Goal: Transaction & Acquisition: Purchase product/service

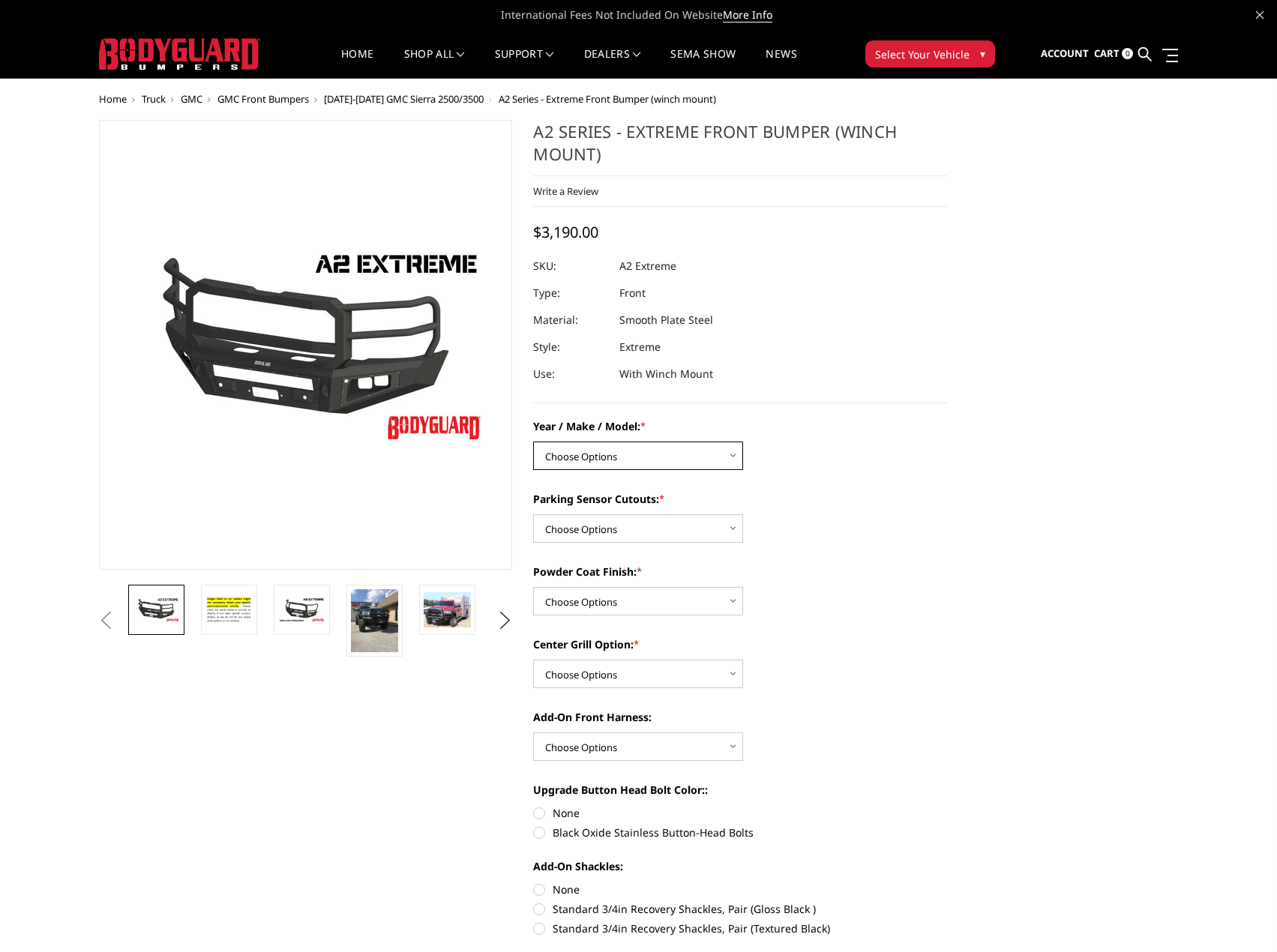
click at [730, 459] on select "Choose Options Chevrolet 20-23 2500 / 3500 Ford 17-22 F250 / F350 Ford 17-22 F4…" at bounding box center [638, 456] width 210 height 29
select select "1384"
click at [533, 442] on select "Choose Options Chevrolet 20-23 2500 / 3500 Ford 17-22 F250 / F350 Ford 17-22 F4…" at bounding box center [638, 456] width 210 height 29
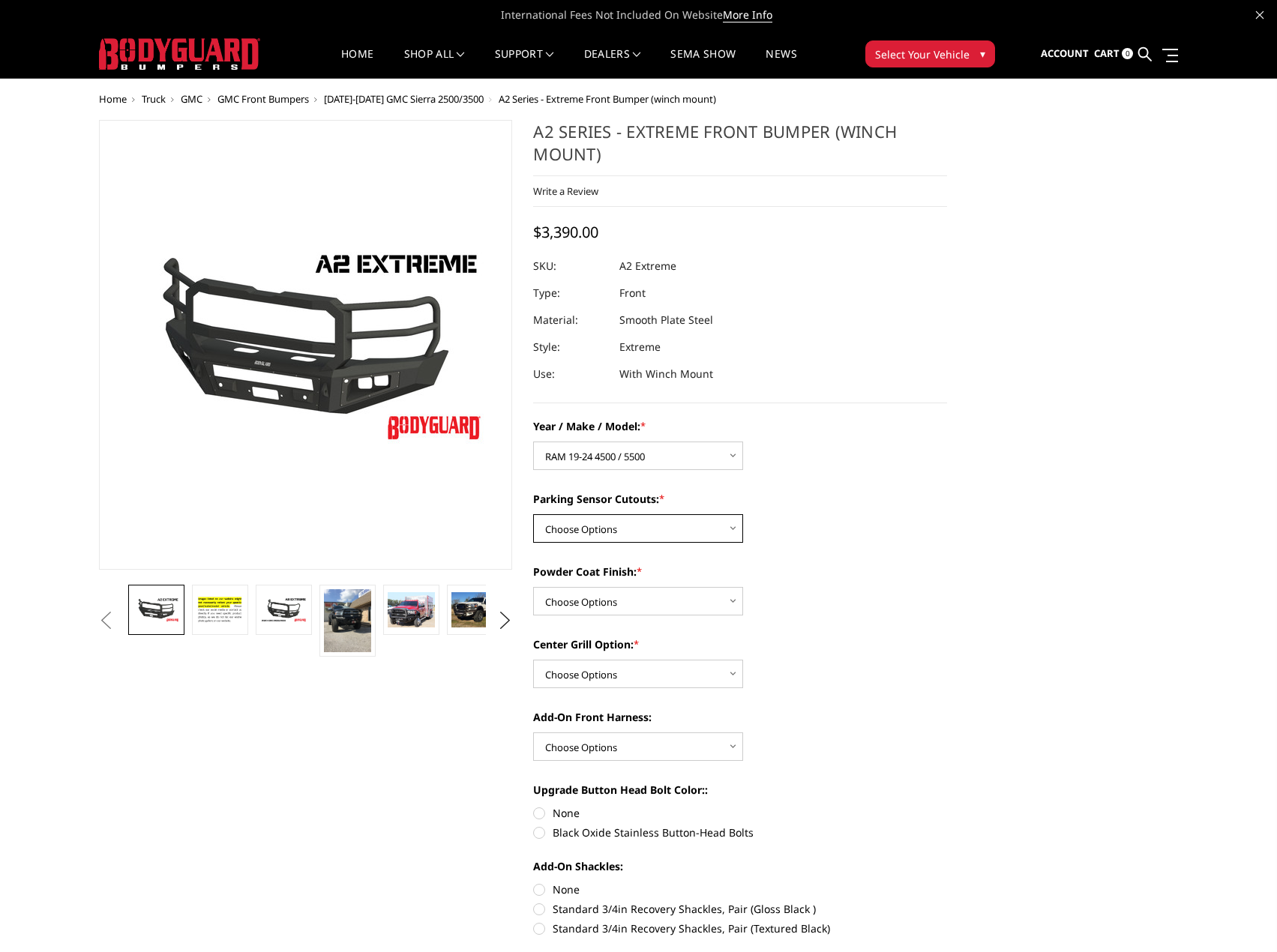
click at [735, 528] on select "Choose Options Yes - I have front parking sensors No - I do NOT have parking se…" at bounding box center [638, 529] width 210 height 29
select select "540"
click at [533, 515] on select "Choose Options Yes - I have front parking sensors No - I do NOT have parking se…" at bounding box center [638, 529] width 210 height 29
click at [729, 604] on select "Choose Options Bare metal (included) Texture Black Powder Coat" at bounding box center [638, 601] width 210 height 29
select select "518"
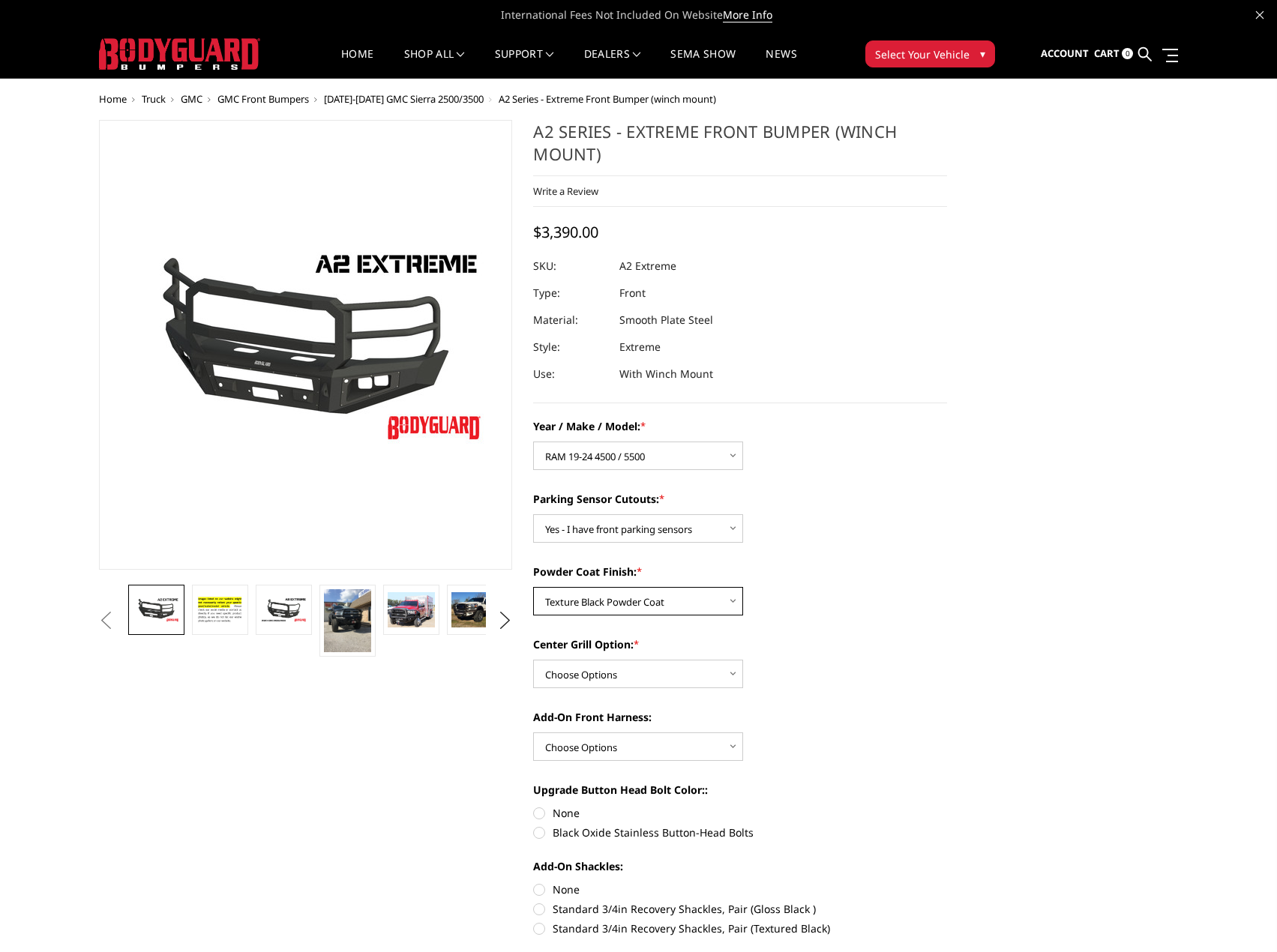
click at [533, 587] on select "Choose Options Bare metal (included) Texture Black Powder Coat" at bounding box center [638, 601] width 210 height 29
click at [727, 675] on select "Choose Options Add expanded metal in center grill Decline this option" at bounding box center [638, 674] width 210 height 29
select select "1080"
click at [533, 660] on select "Choose Options Add expanded metal in center grill Decline this option" at bounding box center [638, 674] width 210 height 29
click at [719, 748] on select "Choose Options WITH front camera harness WITHOUT front camera harness" at bounding box center [638, 747] width 210 height 29
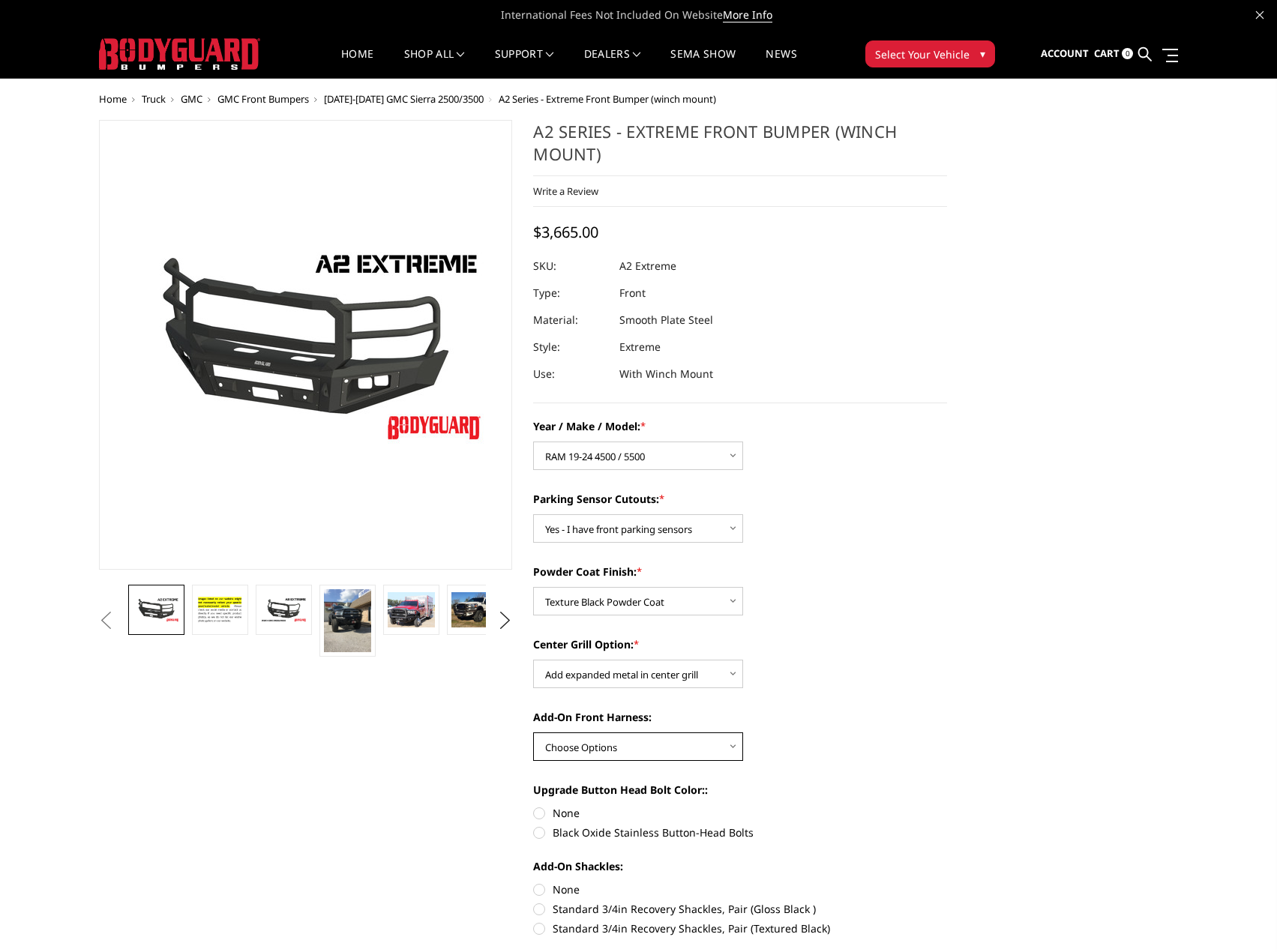
select select "1695"
click at [533, 733] on select "Choose Options WITH front camera harness WITHOUT front camera harness" at bounding box center [638, 747] width 210 height 29
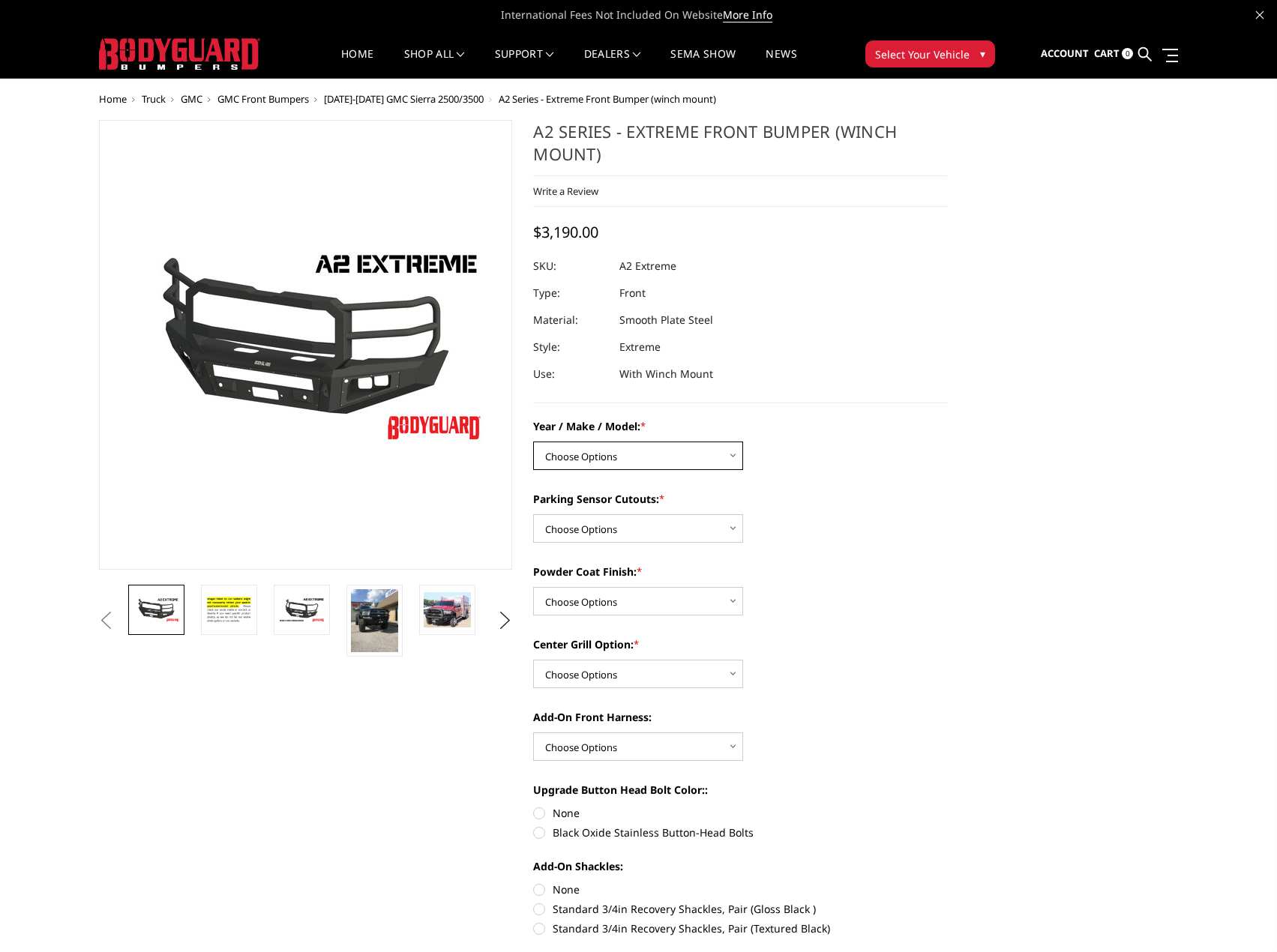
click at [688, 453] on select "Choose Options Chevrolet 20-23 2500 / 3500 Ford 17-22 F250 / F350 Ford 17-22 F4…" at bounding box center [638, 456] width 210 height 29
select select "1384"
click at [533, 442] on select "Choose Options Chevrolet 20-23 2500 / 3500 Ford 17-22 F250 / F350 Ford 17-22 F4…" at bounding box center [638, 456] width 210 height 29
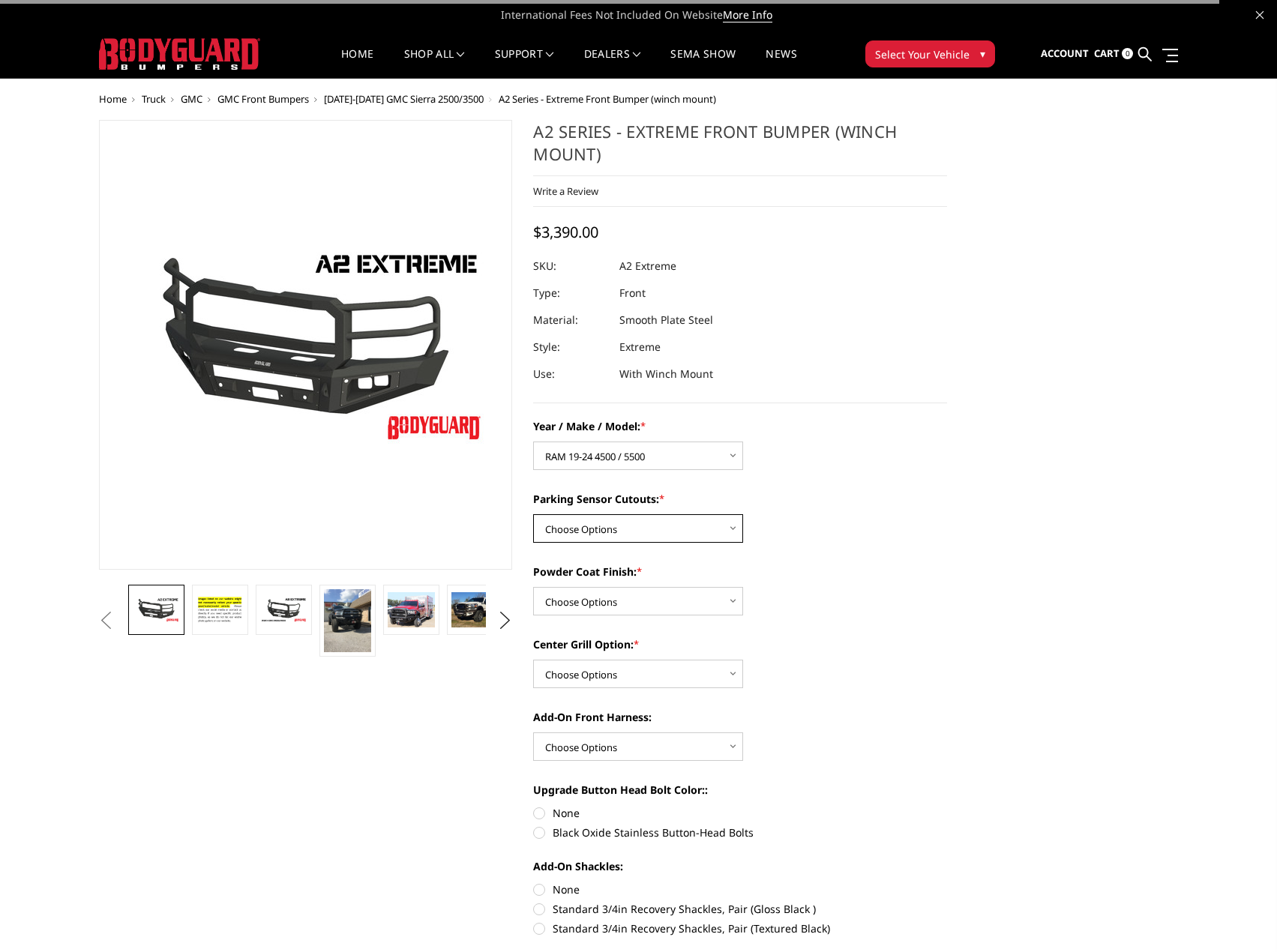
click at [645, 527] on select "Choose Options Yes - I have front parking sensors No - I do NOT have parking se…" at bounding box center [638, 529] width 210 height 29
select select "540"
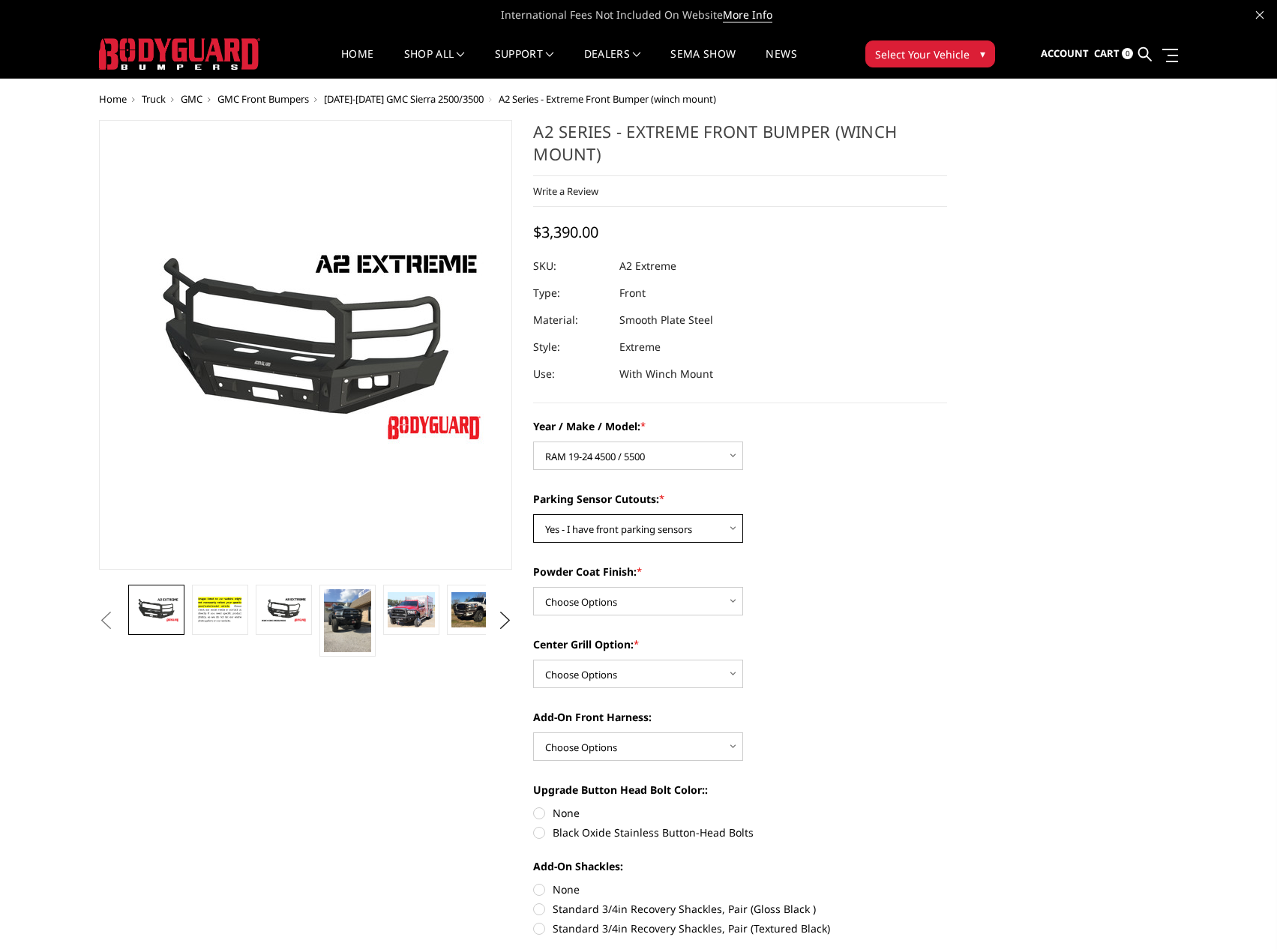
click at [533, 515] on select "Choose Options Yes - I have front parking sensors No - I do NOT have parking se…" at bounding box center [638, 529] width 210 height 29
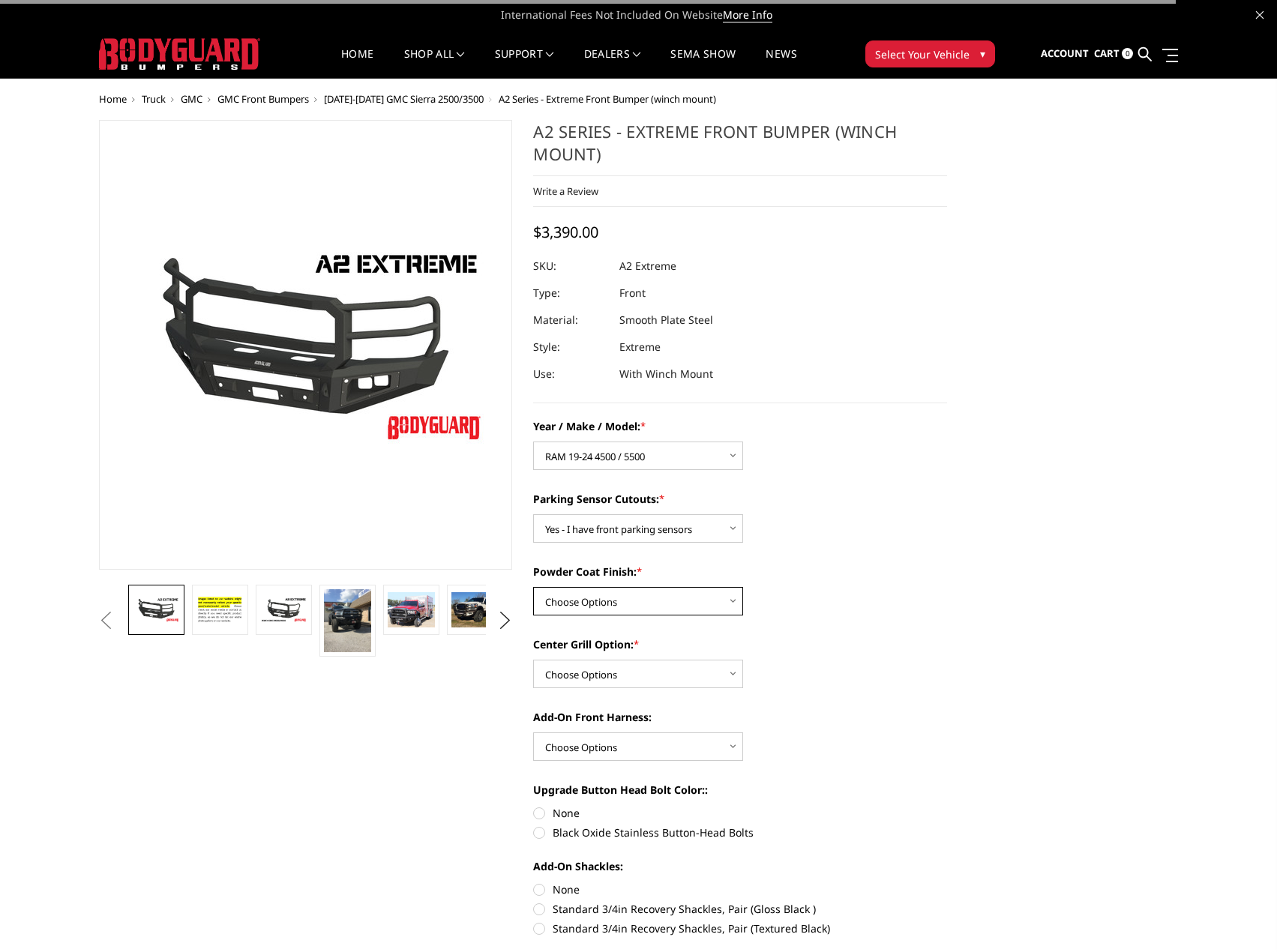
click at [623, 601] on select "Choose Options Bare metal (included) Texture Black Powder Coat" at bounding box center [638, 601] width 210 height 29
select select "518"
click at [533, 587] on select "Choose Options Bare metal (included) Texture Black Powder Coat" at bounding box center [638, 601] width 210 height 29
click at [626, 670] on select "Choose Options Add expanded metal in center grill Decline this option" at bounding box center [638, 674] width 210 height 29
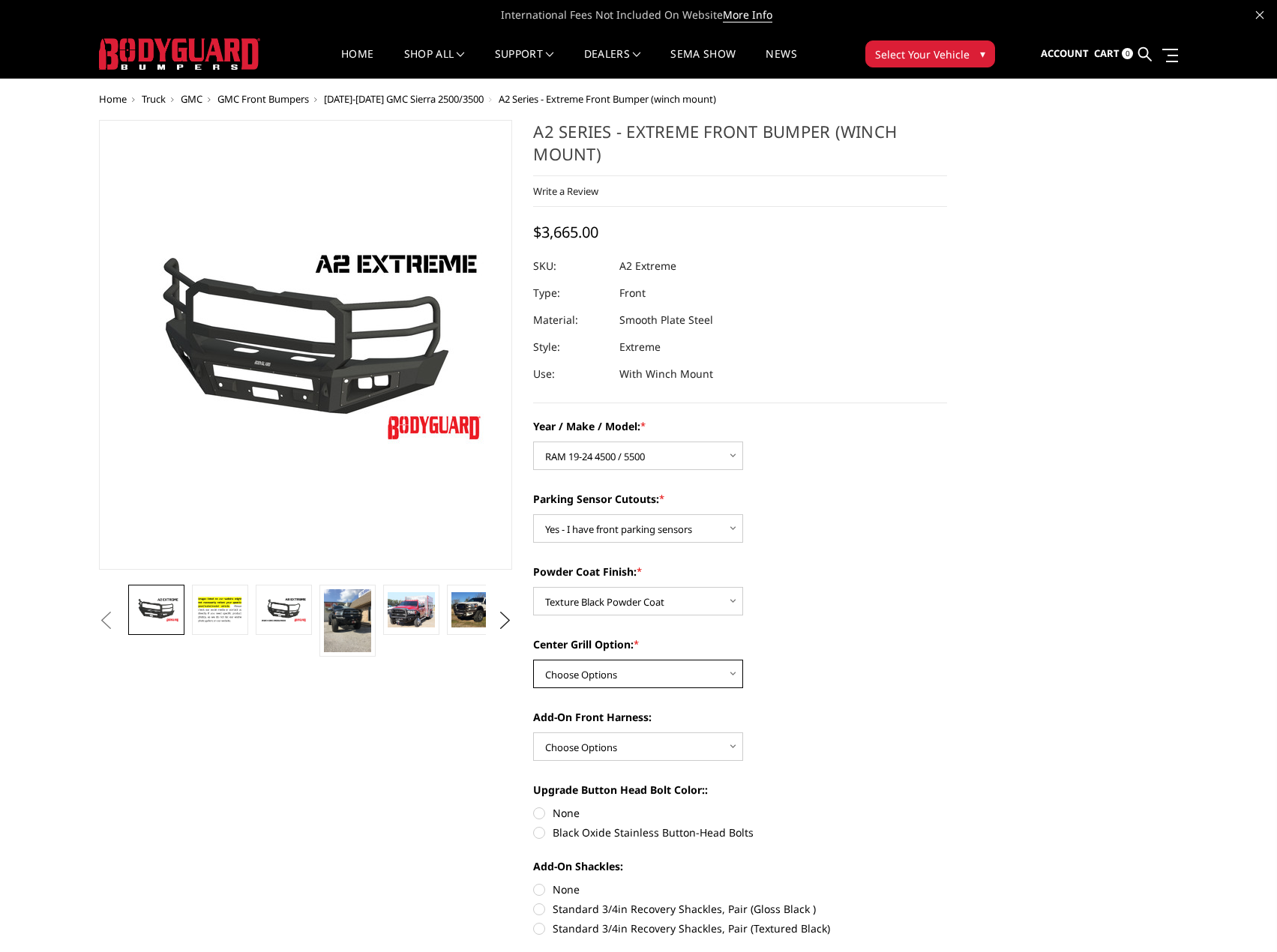
select select "1080"
click at [533, 660] on select "Choose Options Add expanded metal in center grill Decline this option" at bounding box center [638, 674] width 210 height 29
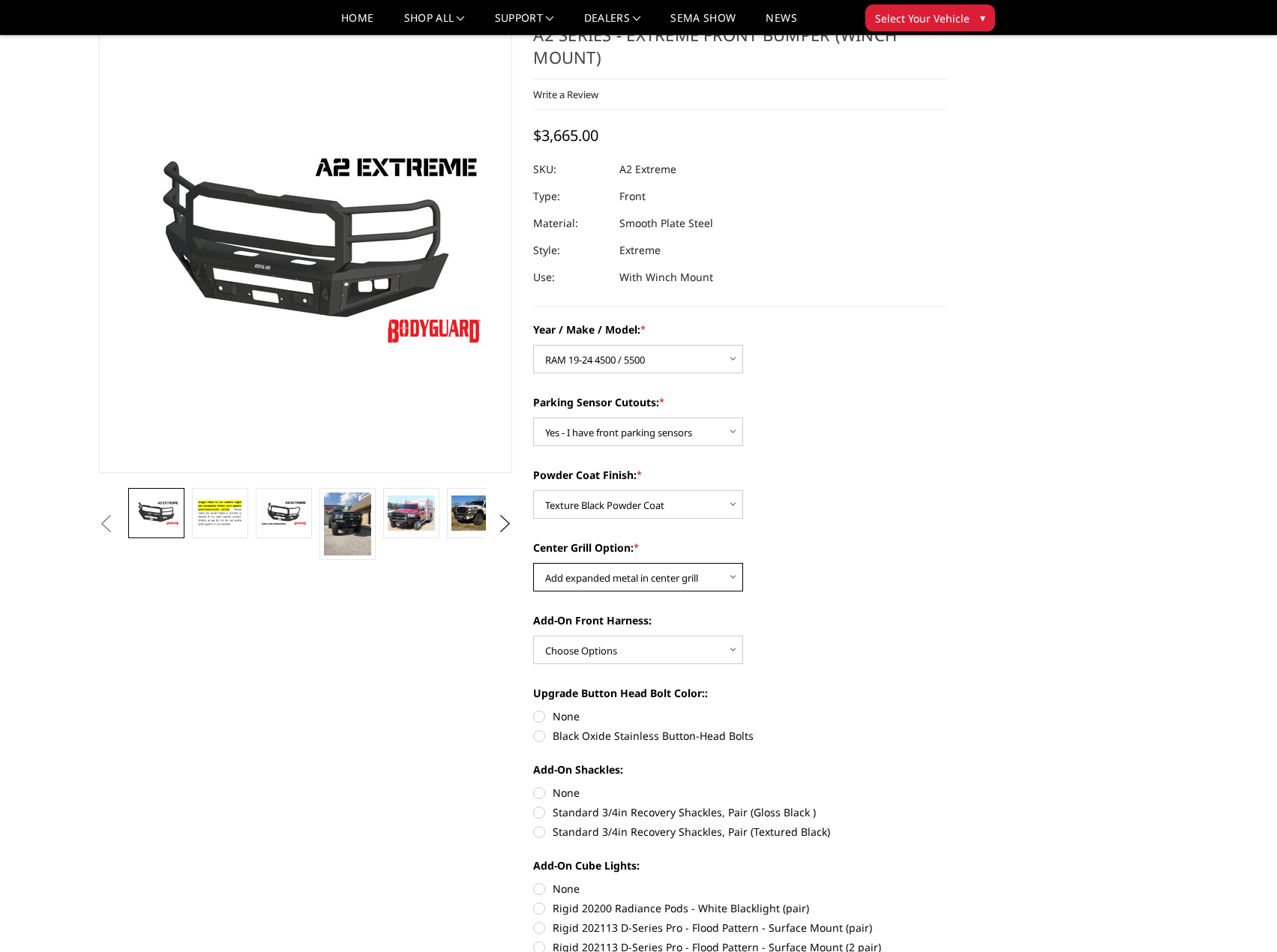
scroll to position [225, 0]
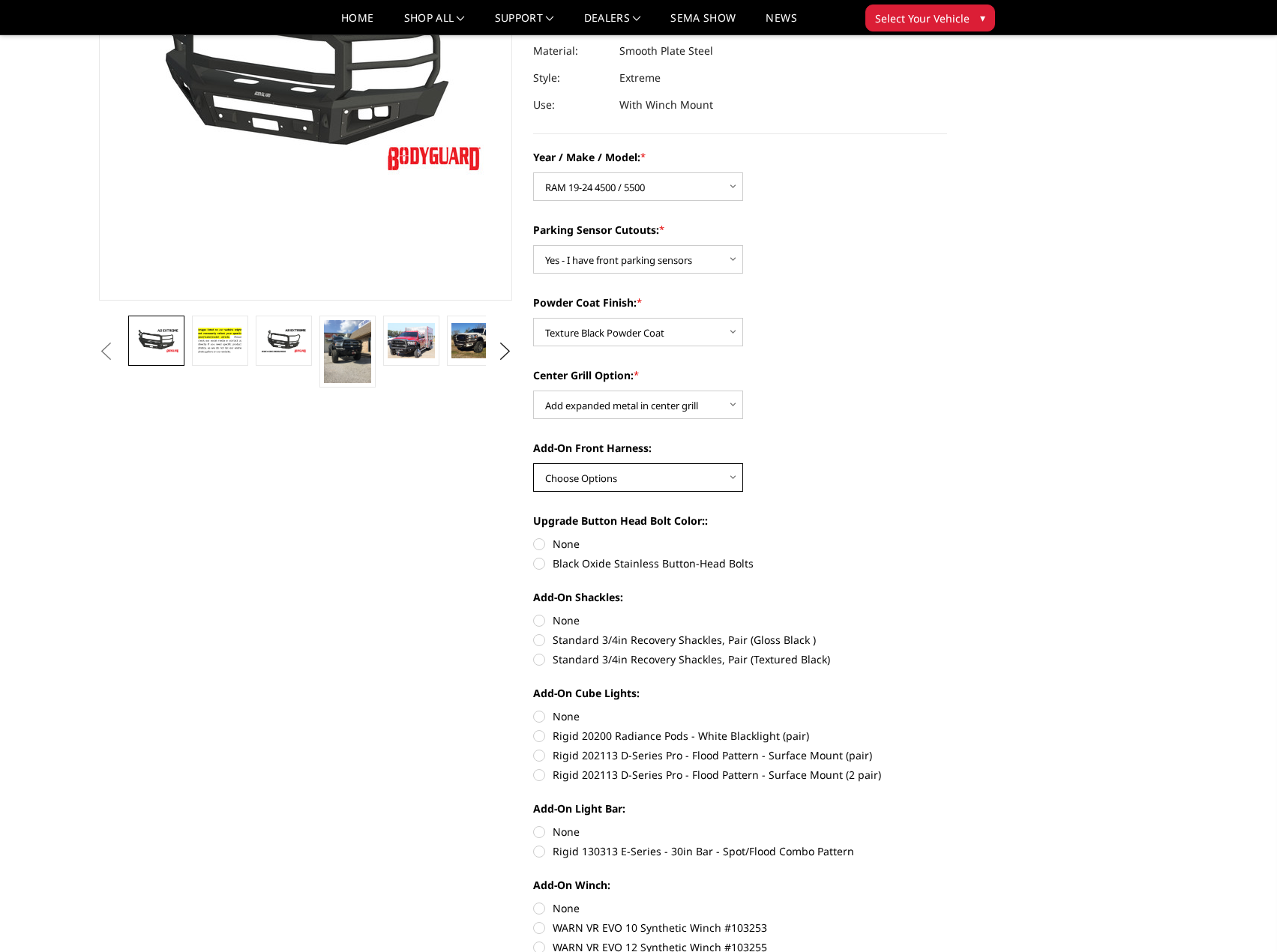
click at [654, 481] on select "Choose Options WITH front camera harness WITHOUT front camera harness" at bounding box center [638, 478] width 210 height 29
select select "1695"
click at [533, 463] on select "Choose Options WITH front camera harness WITHOUT front camera harness" at bounding box center [638, 478] width 210 height 29
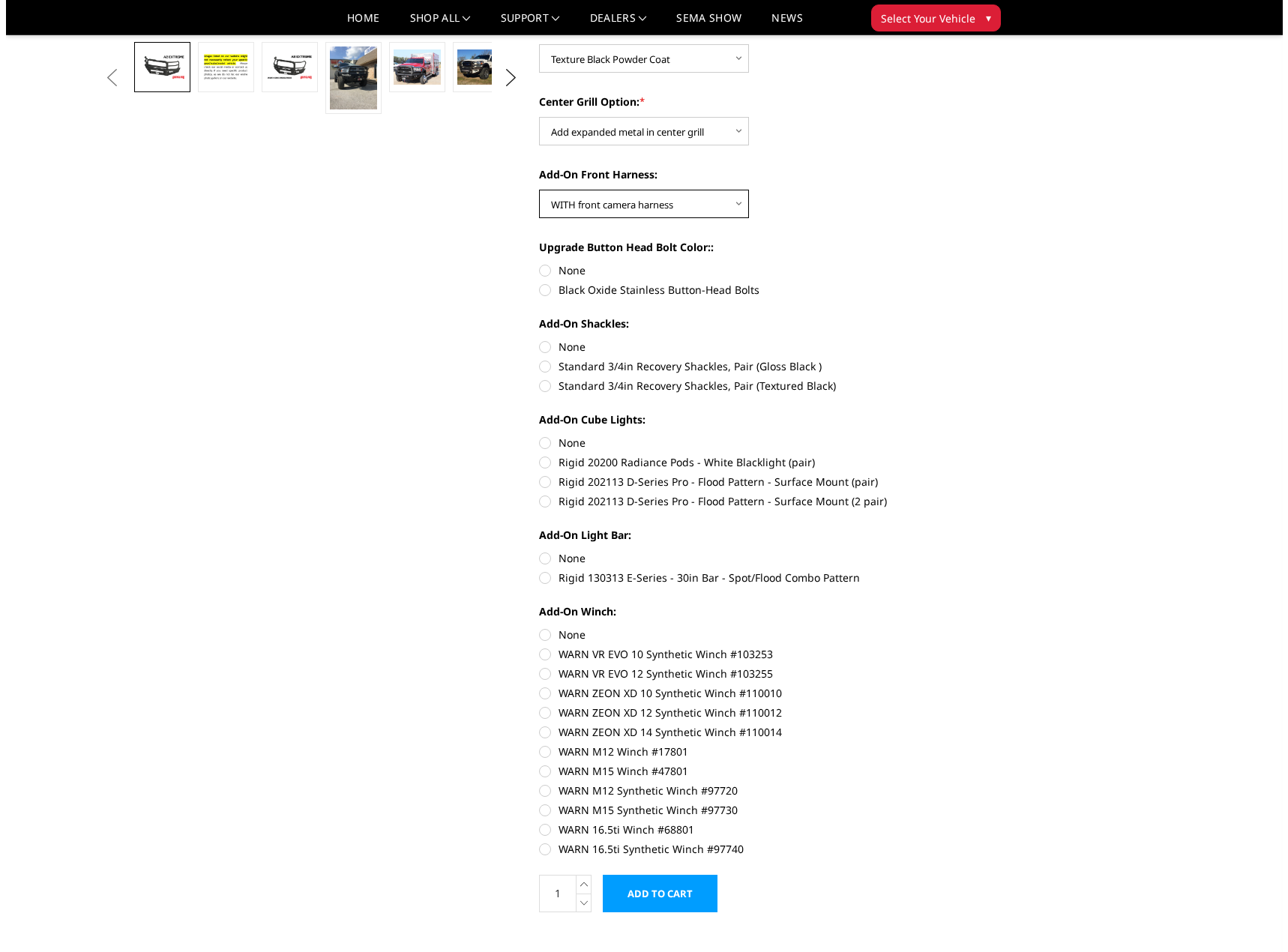
scroll to position [525, 0]
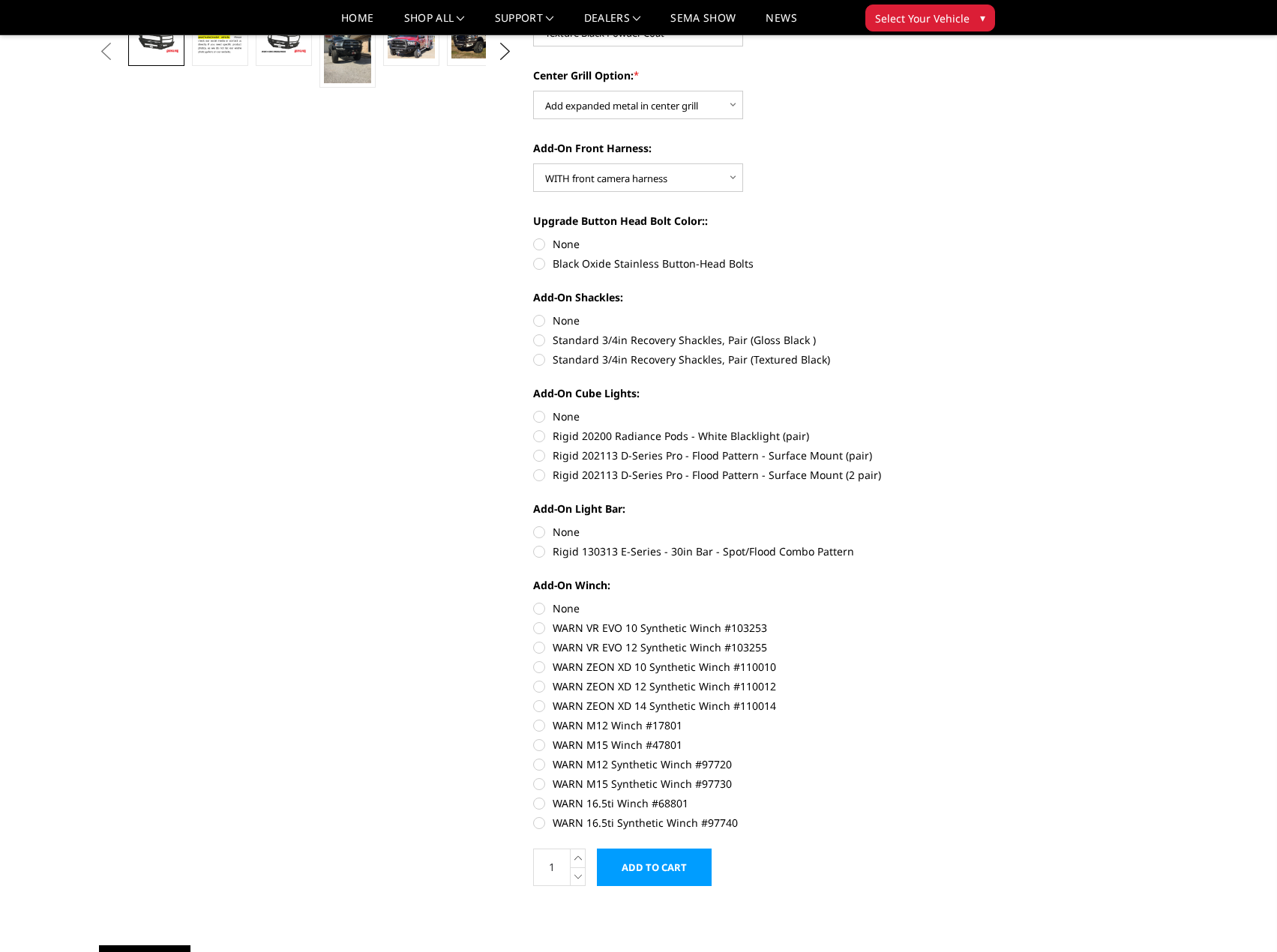
click at [648, 873] on input "Add to Cart" at bounding box center [654, 867] width 115 height 38
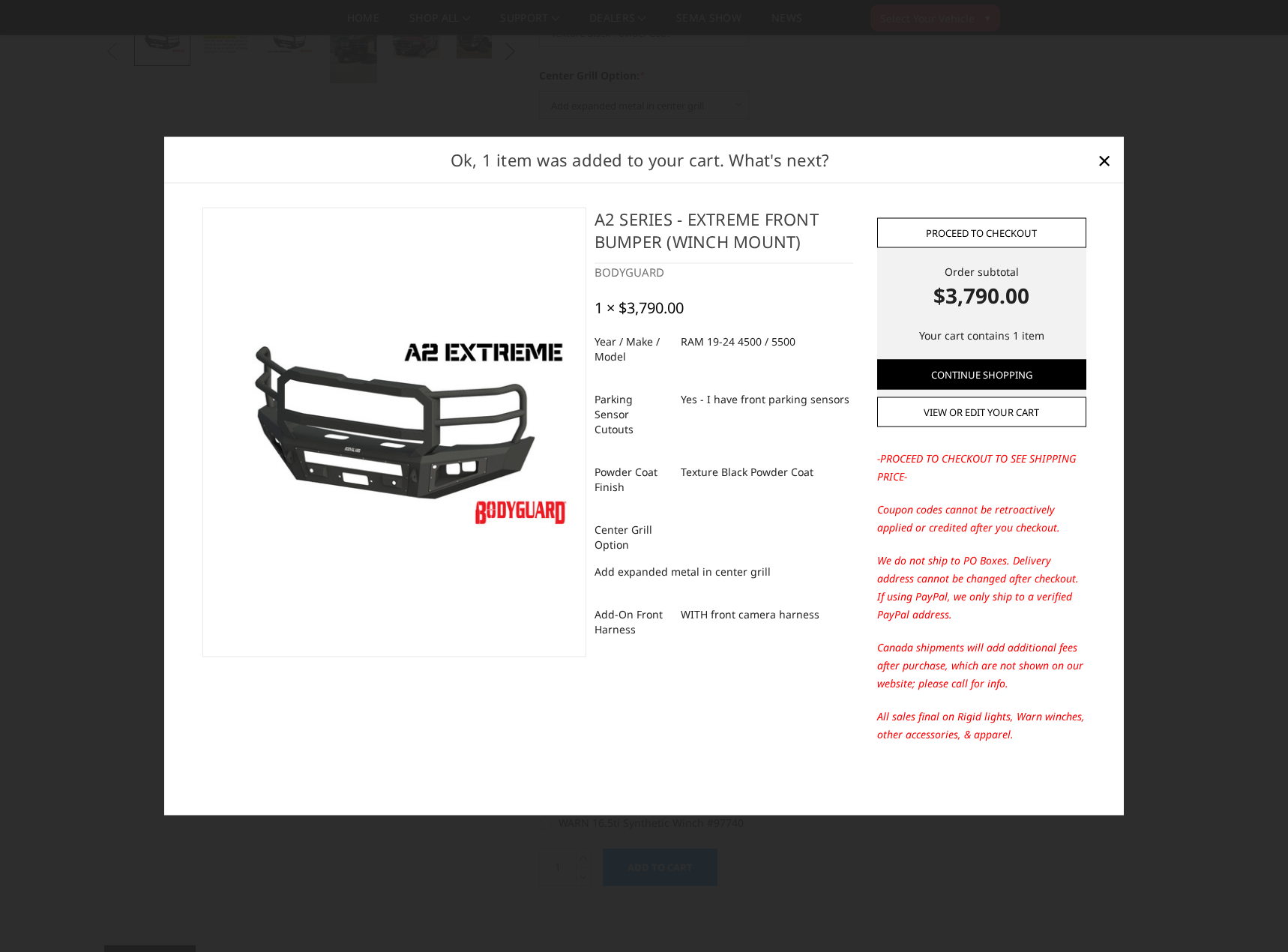
click at [993, 231] on link "Proceed to checkout" at bounding box center [981, 233] width 209 height 30
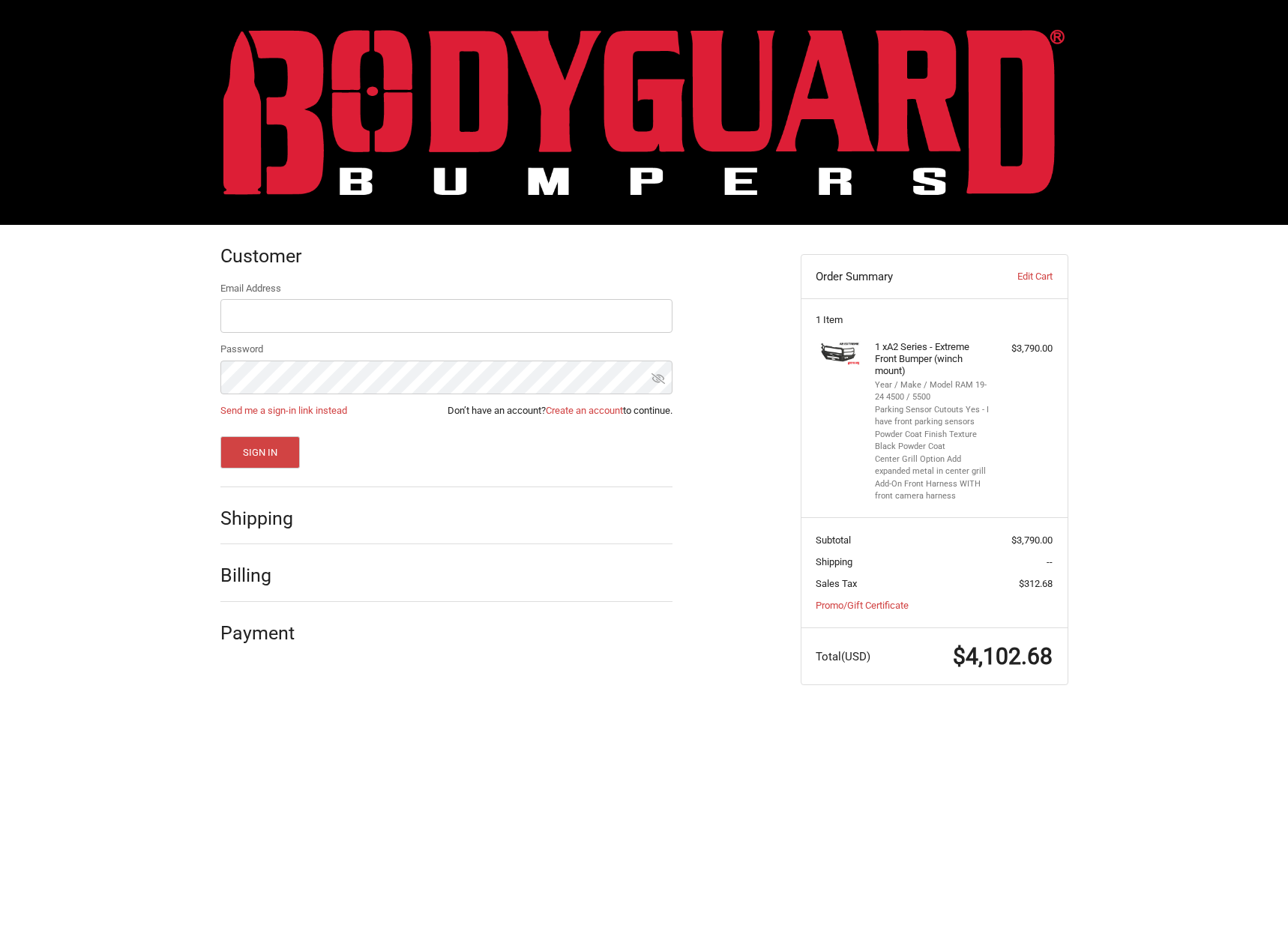
click at [266, 521] on h2 "Shipping" at bounding box center [264, 518] width 88 height 23
click at [264, 519] on h2 "Shipping" at bounding box center [264, 518] width 88 height 23
click at [274, 516] on h2 "Shipping" at bounding box center [264, 518] width 88 height 23
click at [263, 410] on link "Send me a sign-in link instead" at bounding box center [284, 410] width 127 height 11
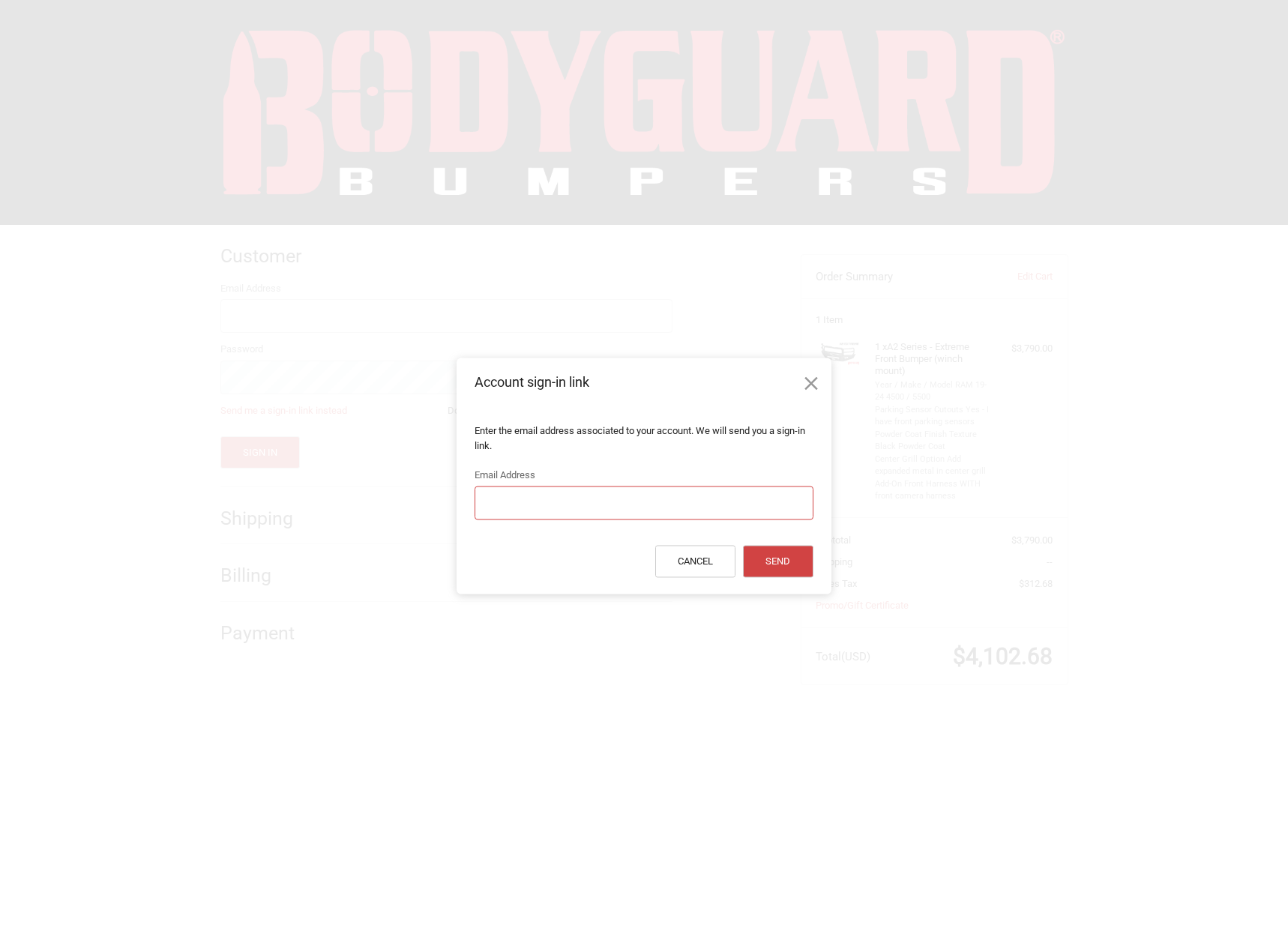
click at [563, 493] on input "Email Address" at bounding box center [644, 503] width 338 height 34
click at [806, 376] on icon at bounding box center [811, 384] width 23 height 23
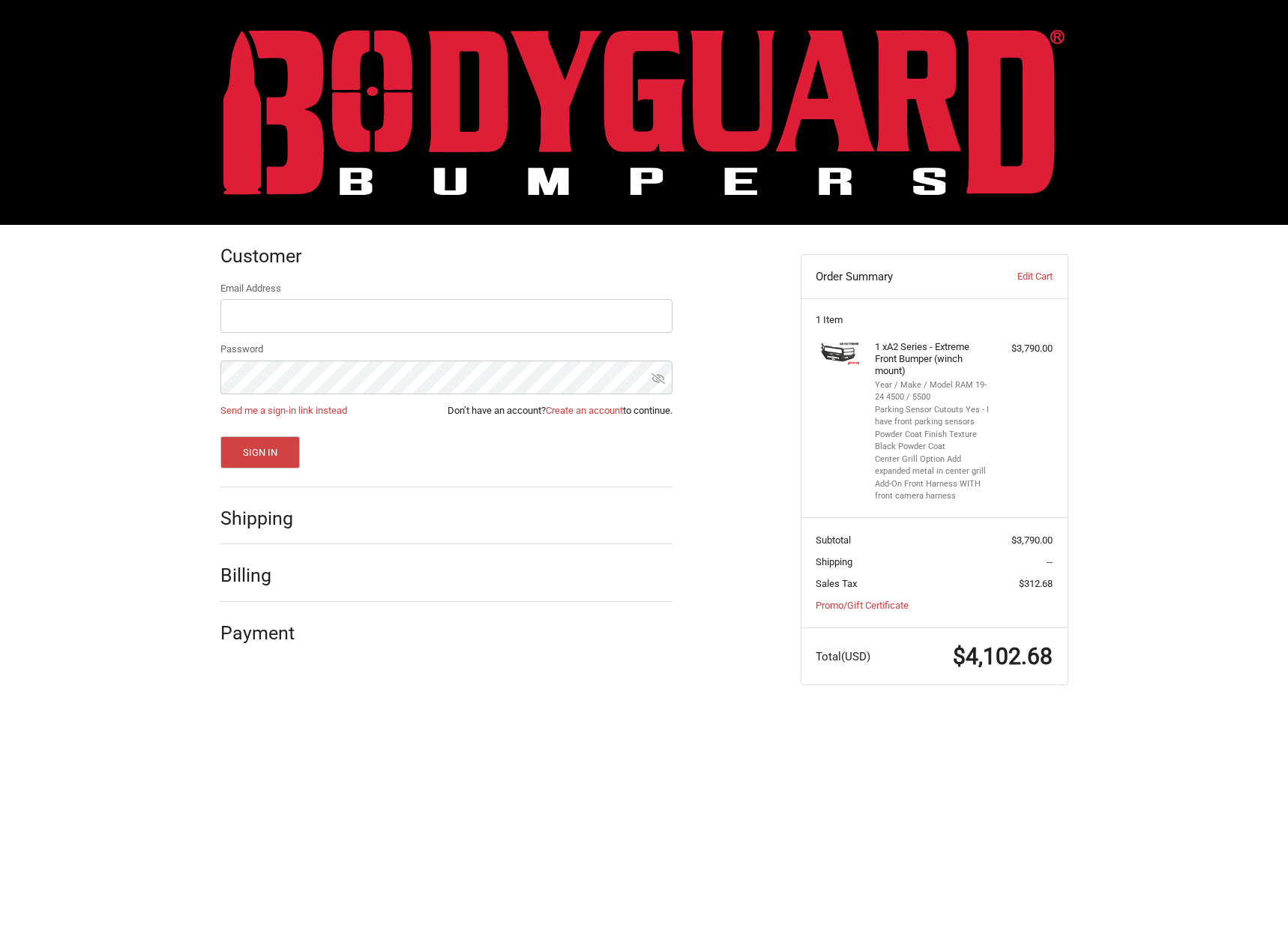
drag, startPoint x: 372, startPoint y: 882, endPoint x: 378, endPoint y: 870, distance: 13.4
click at [372, 715] on html "Checkout Customer Returning Customer Email Address Password Send me a sign-in l…" at bounding box center [644, 357] width 1288 height 715
click at [591, 411] on link "Create an account" at bounding box center [584, 410] width 77 height 11
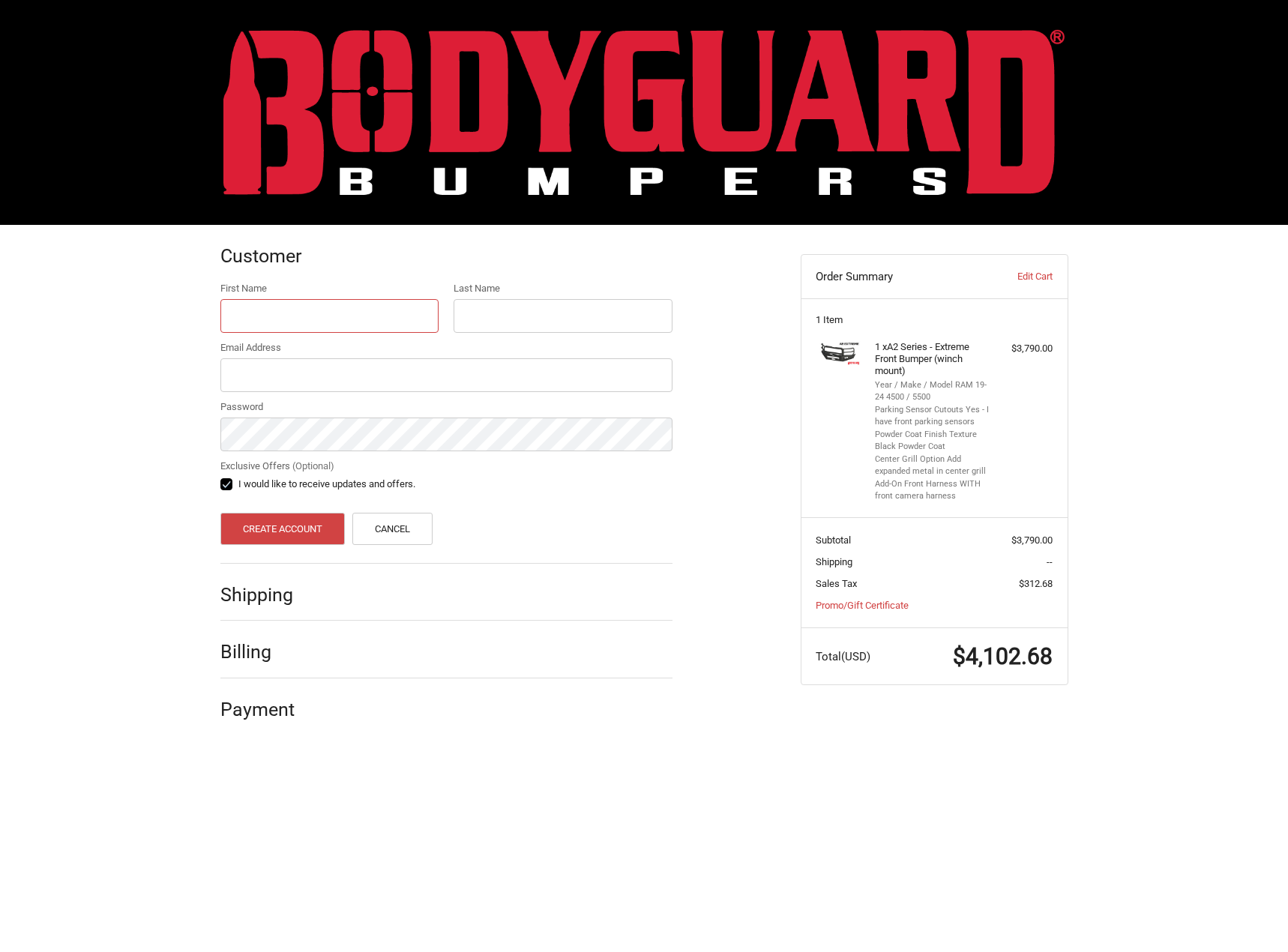
click at [354, 313] on input "First Name" at bounding box center [330, 316] width 219 height 34
type input "Brandi"
type input "Bertram"
type input "[PERSON_NAME][EMAIL_ADDRESS][PERSON_NAME][DOMAIN_NAME][US_STATE]"
click at [149, 424] on div "Customer First Name Brandi Last Name Bertram Email Address brandi.bertram@dot.s…" at bounding box center [644, 487] width 1288 height 525
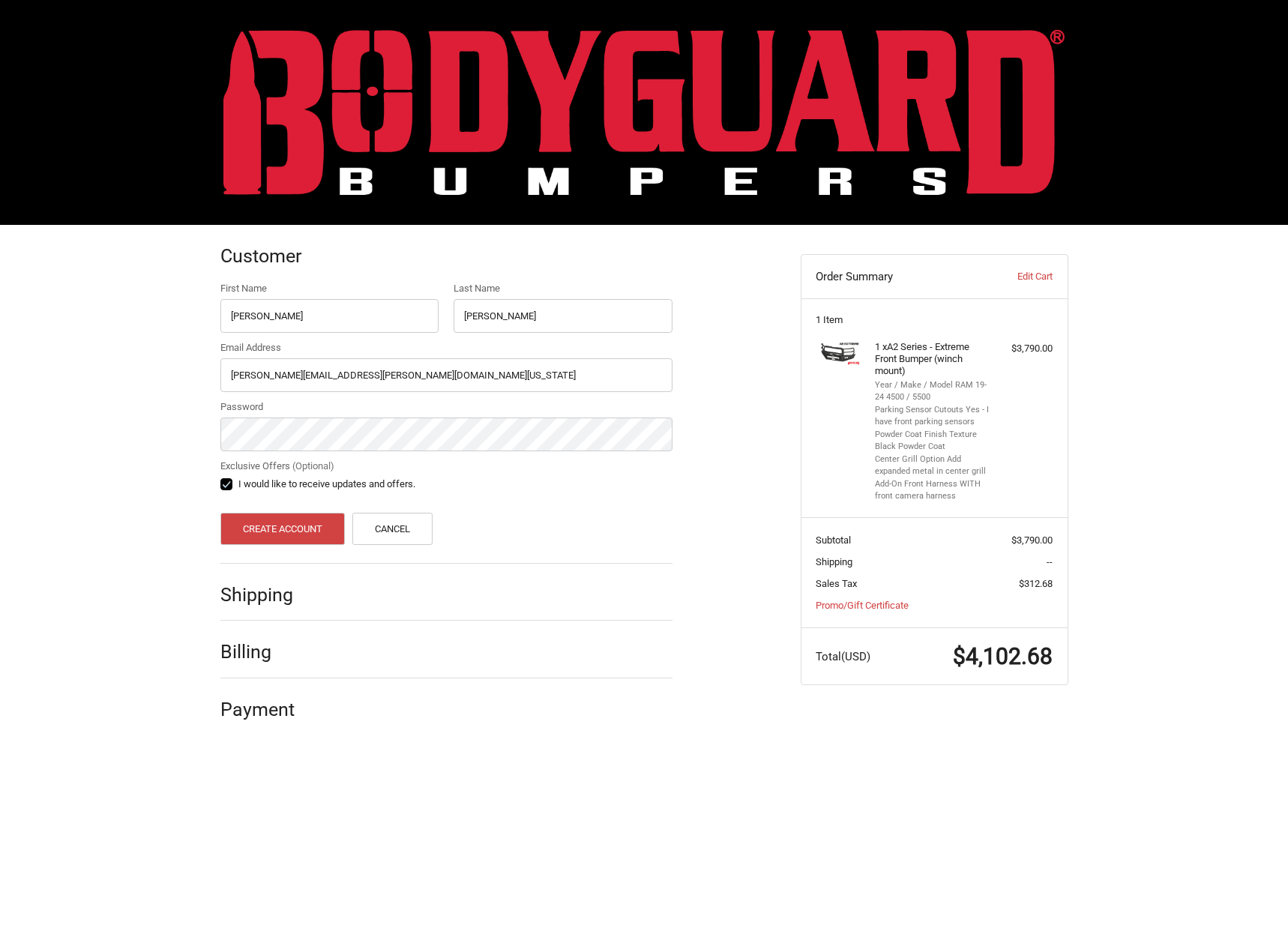
click at [224, 479] on label "I would like to receive updates and offers." at bounding box center [446, 484] width 452 height 12
click at [221, 478] on input "I would like to receive updates and offers." at bounding box center [221, 477] width 1 height 1
checkbox input "false"
click at [259, 528] on button "Create Account" at bounding box center [283, 529] width 125 height 32
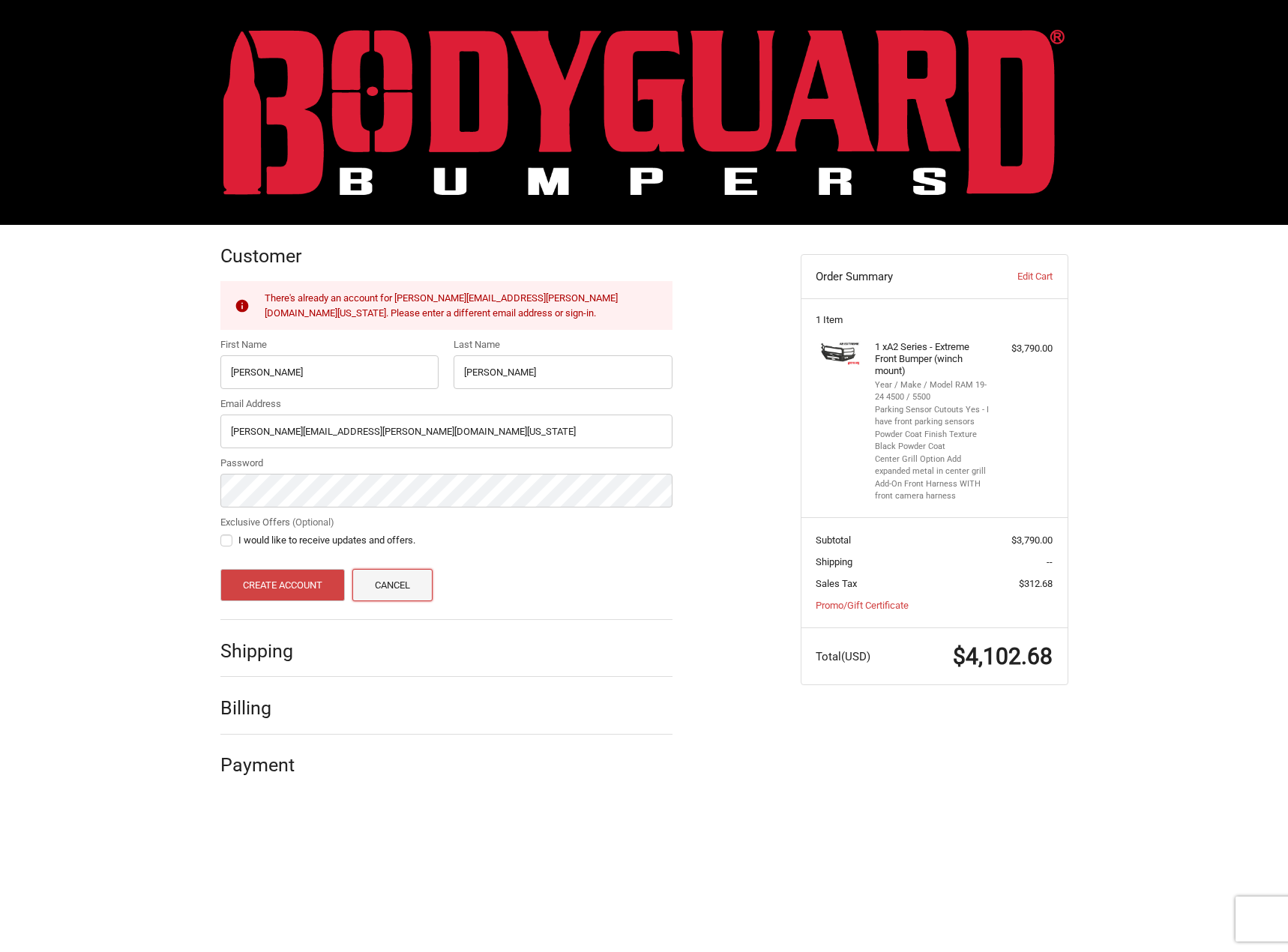
click at [371, 572] on link "Cancel" at bounding box center [392, 585] width 81 height 32
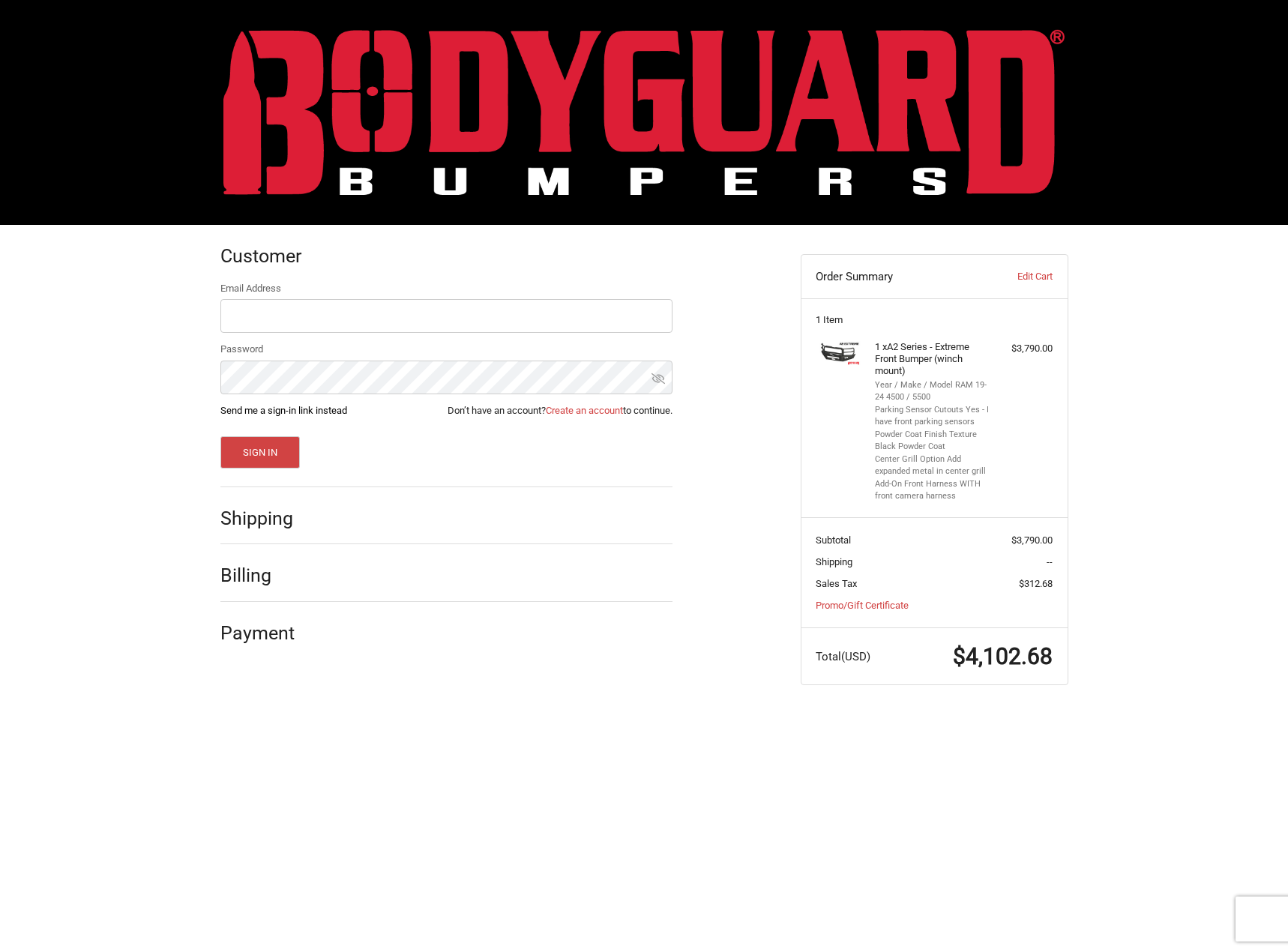
click at [298, 410] on link "Send me a sign-in link instead" at bounding box center [284, 410] width 127 height 11
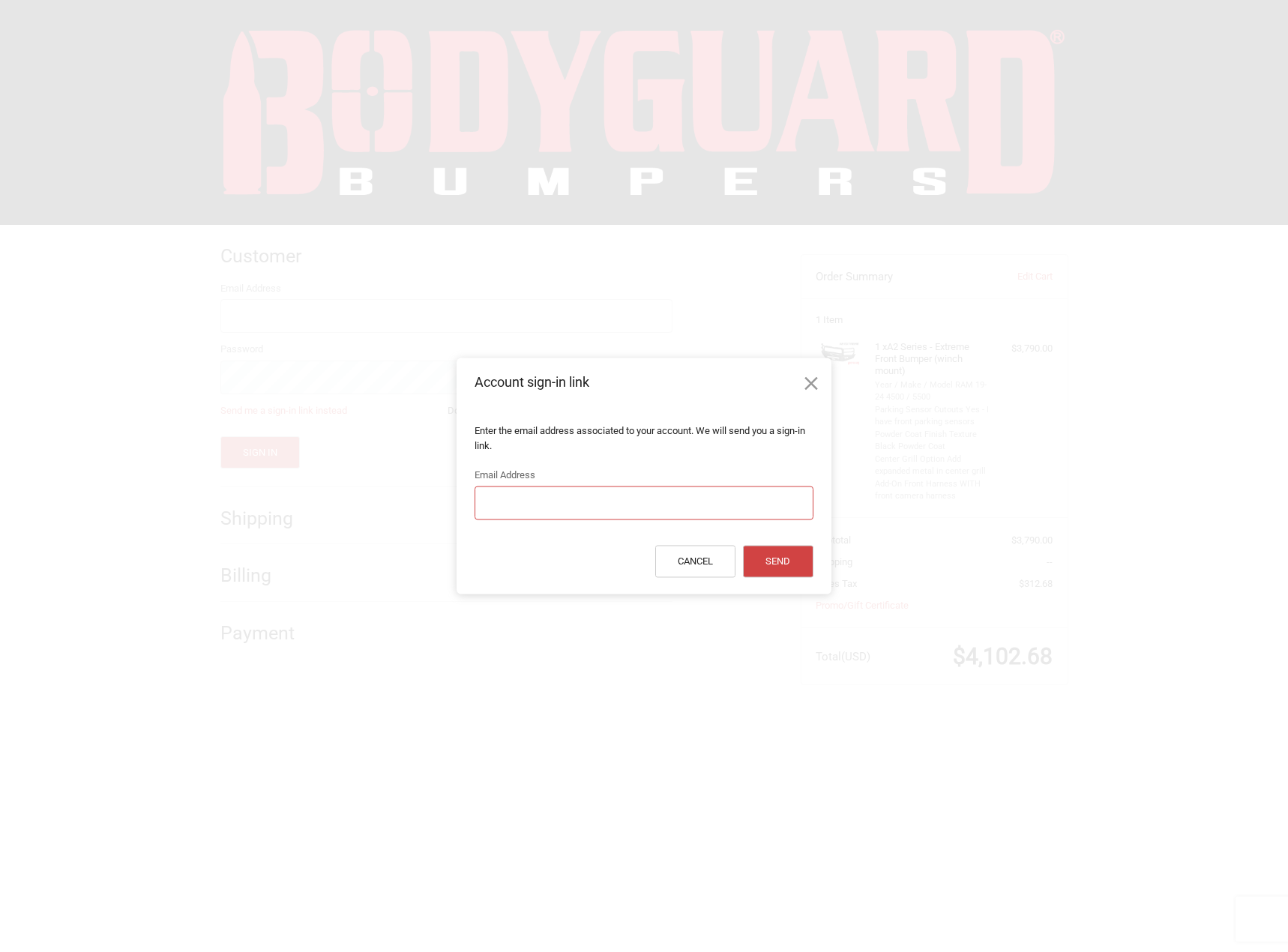
click at [499, 493] on input "Email Address" at bounding box center [644, 503] width 338 height 34
type input "[PERSON_NAME][EMAIL_ADDRESS][PERSON_NAME][DOMAIN_NAME][US_STATE]"
click at [743, 546] on button "Send" at bounding box center [778, 561] width 70 height 32
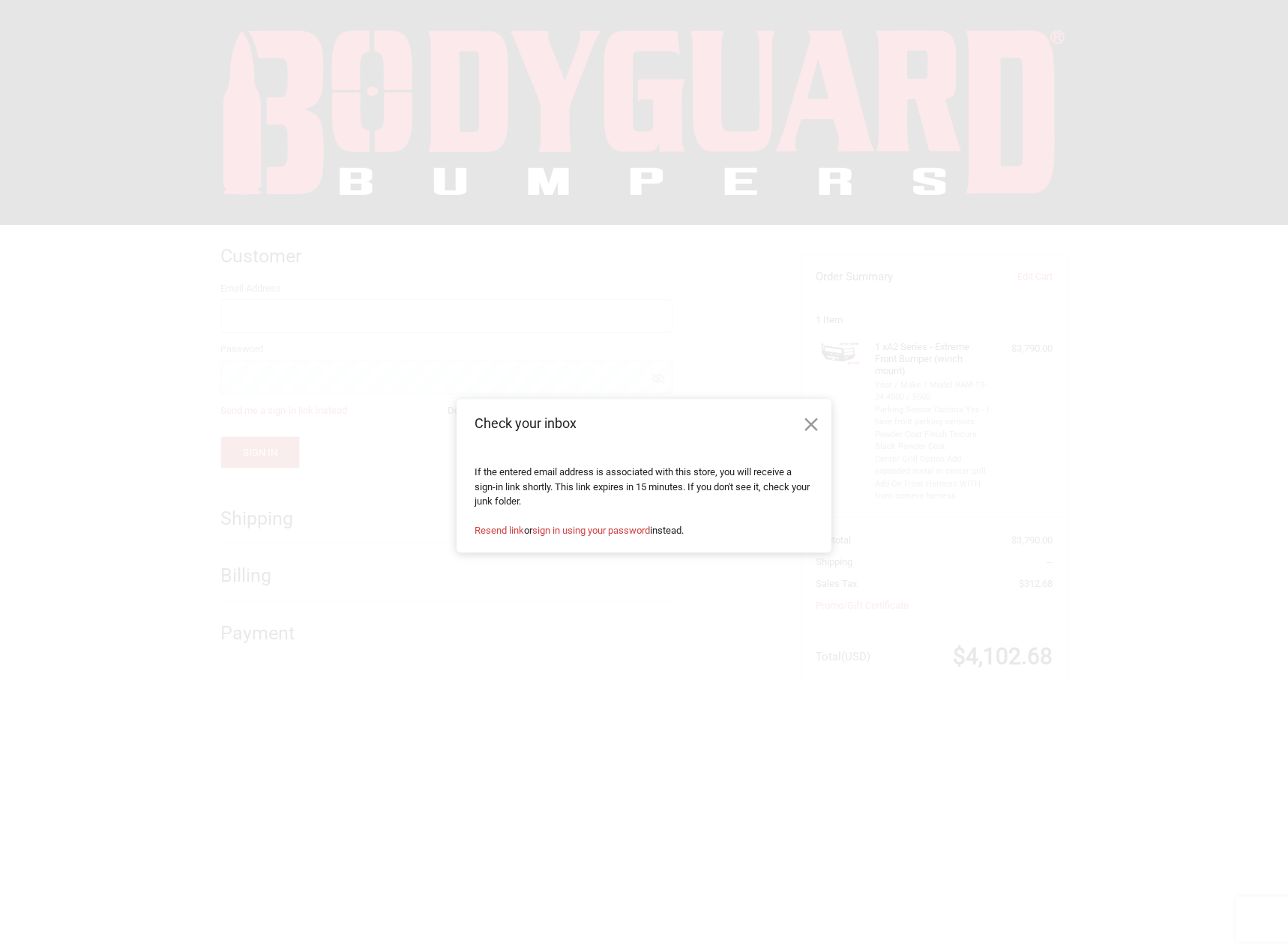
click at [812, 419] on icon at bounding box center [811, 425] width 14 height 14
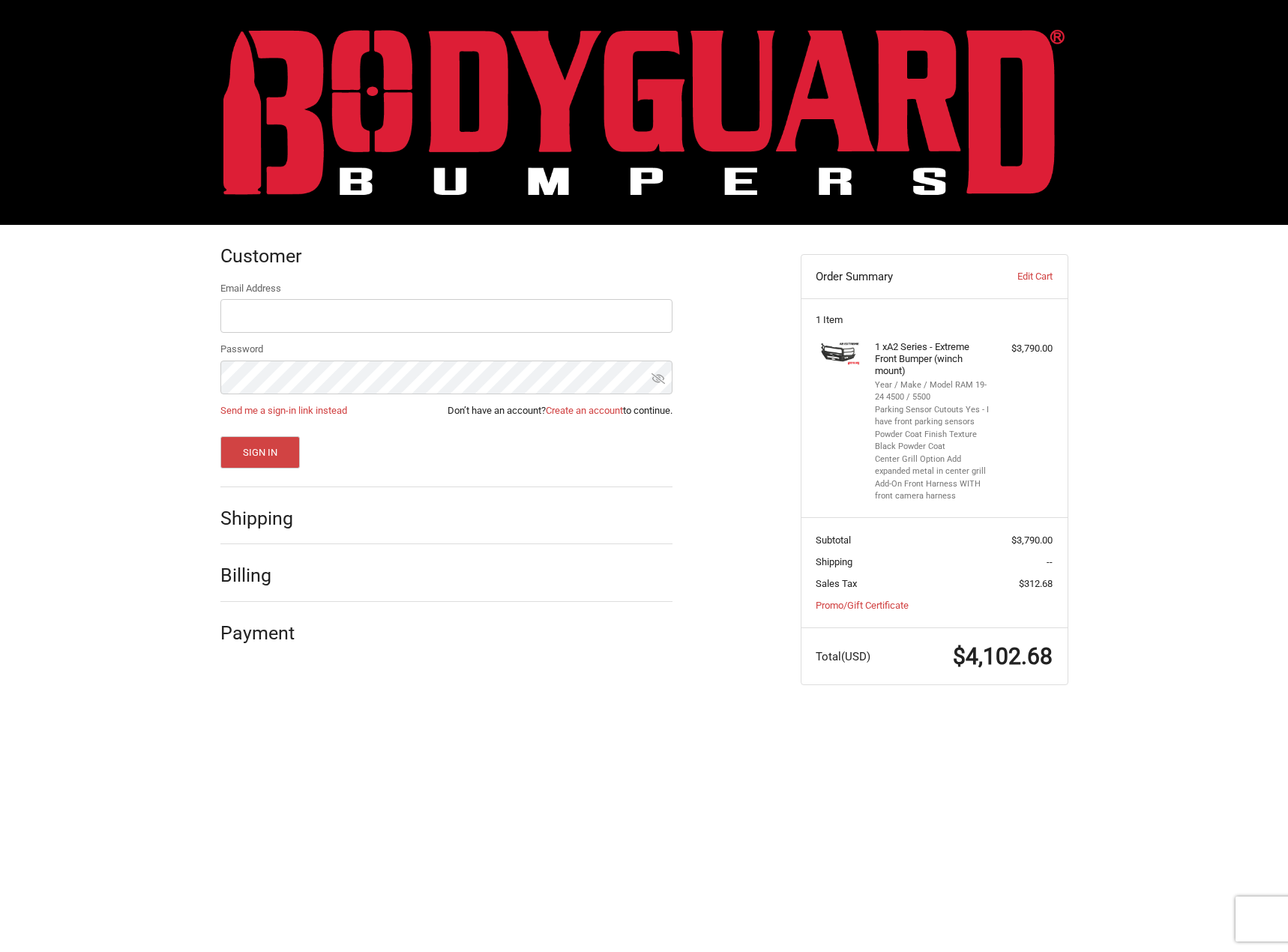
click at [829, 376] on figure at bounding box center [845, 422] width 59 height 162
click at [828, 354] on img at bounding box center [839, 354] width 45 height 25
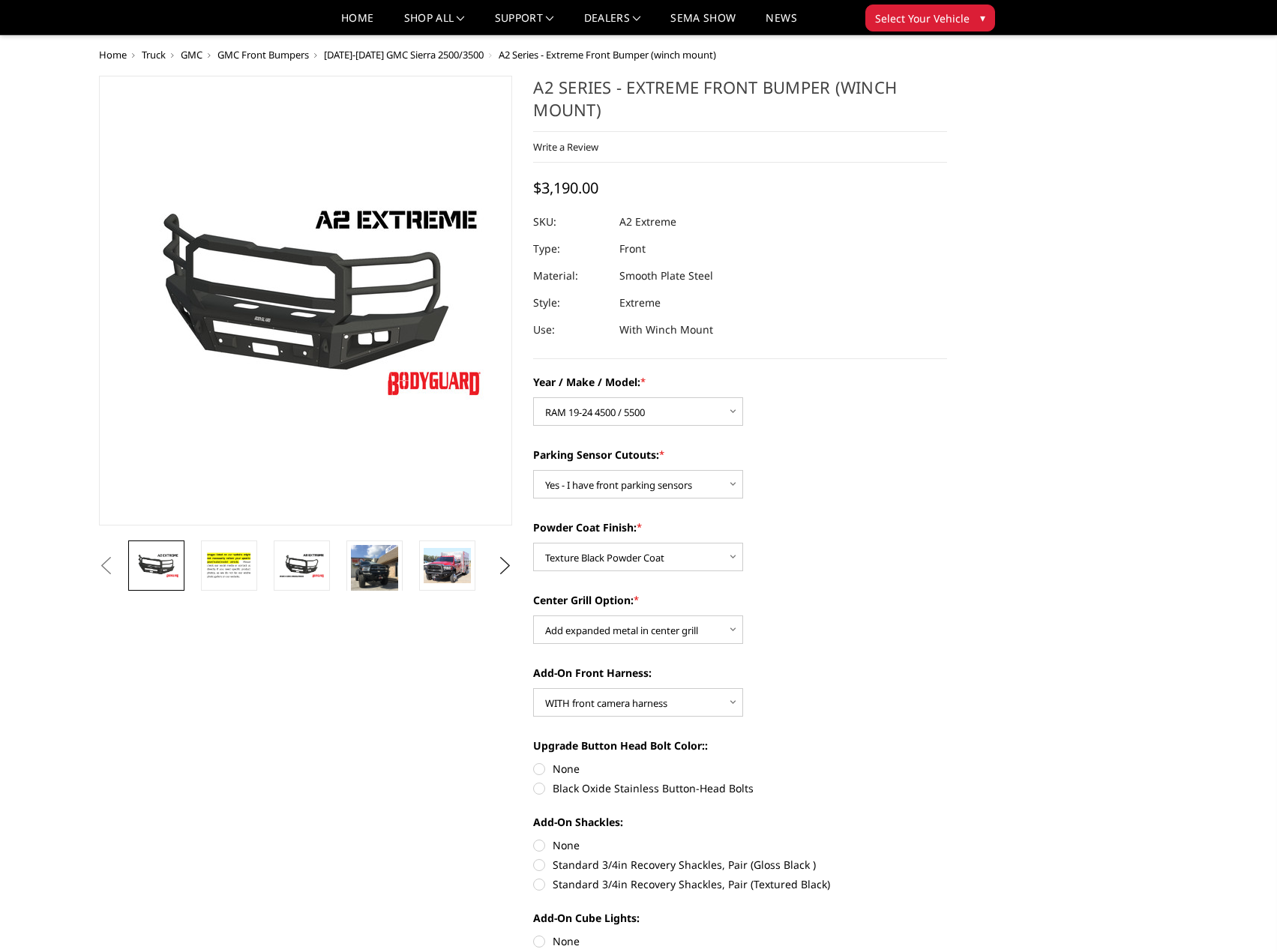
select select "1384"
select select "540"
select select "518"
select select "1080"
select select "1695"
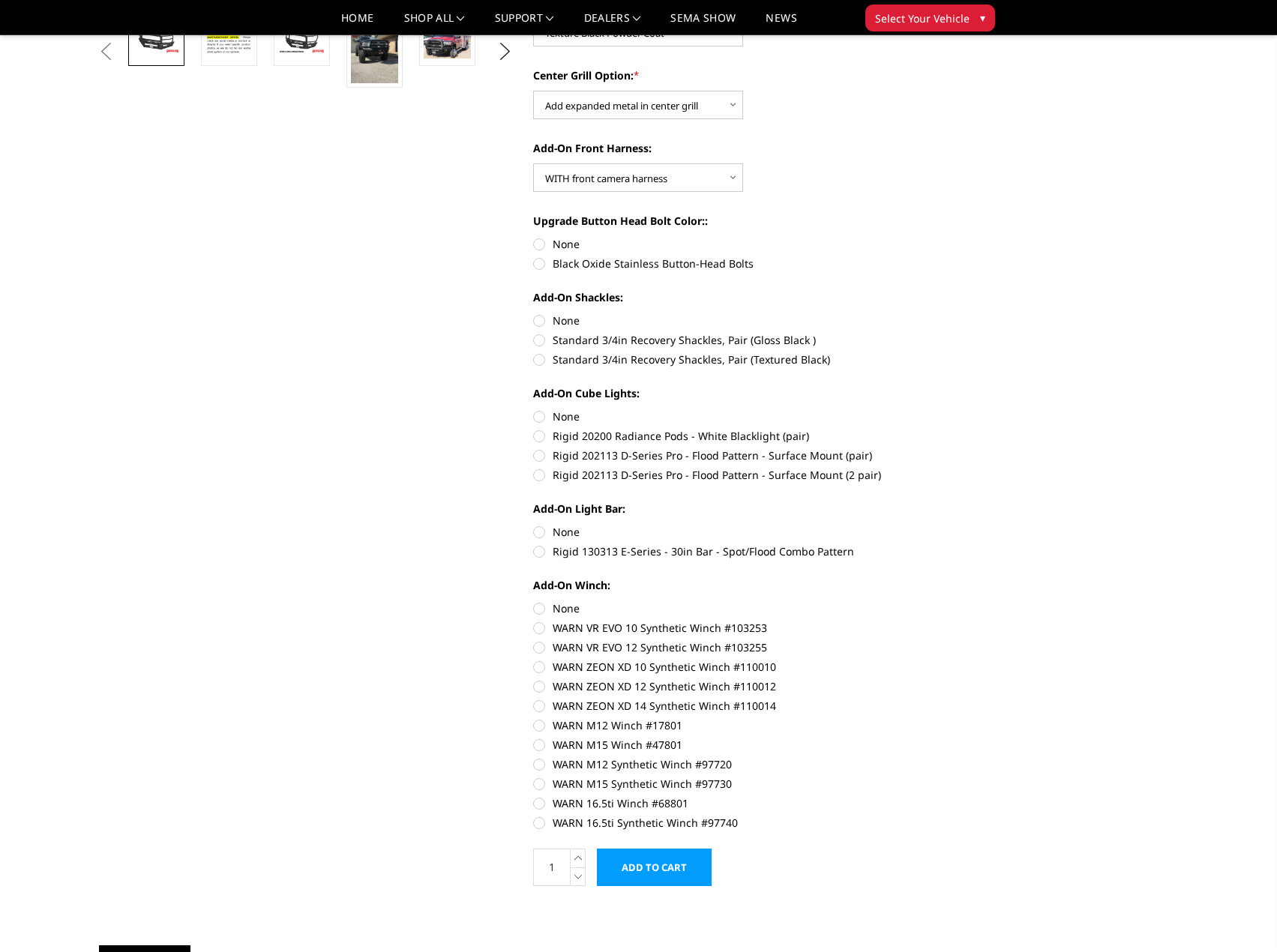
click at [542, 805] on label "WARN 16.5ti Winch #68801" at bounding box center [741, 803] width 414 height 16
click at [947, 777] on input "WARN 16.5ti Winch #68801" at bounding box center [947, 776] width 1 height 1
radio input "true"
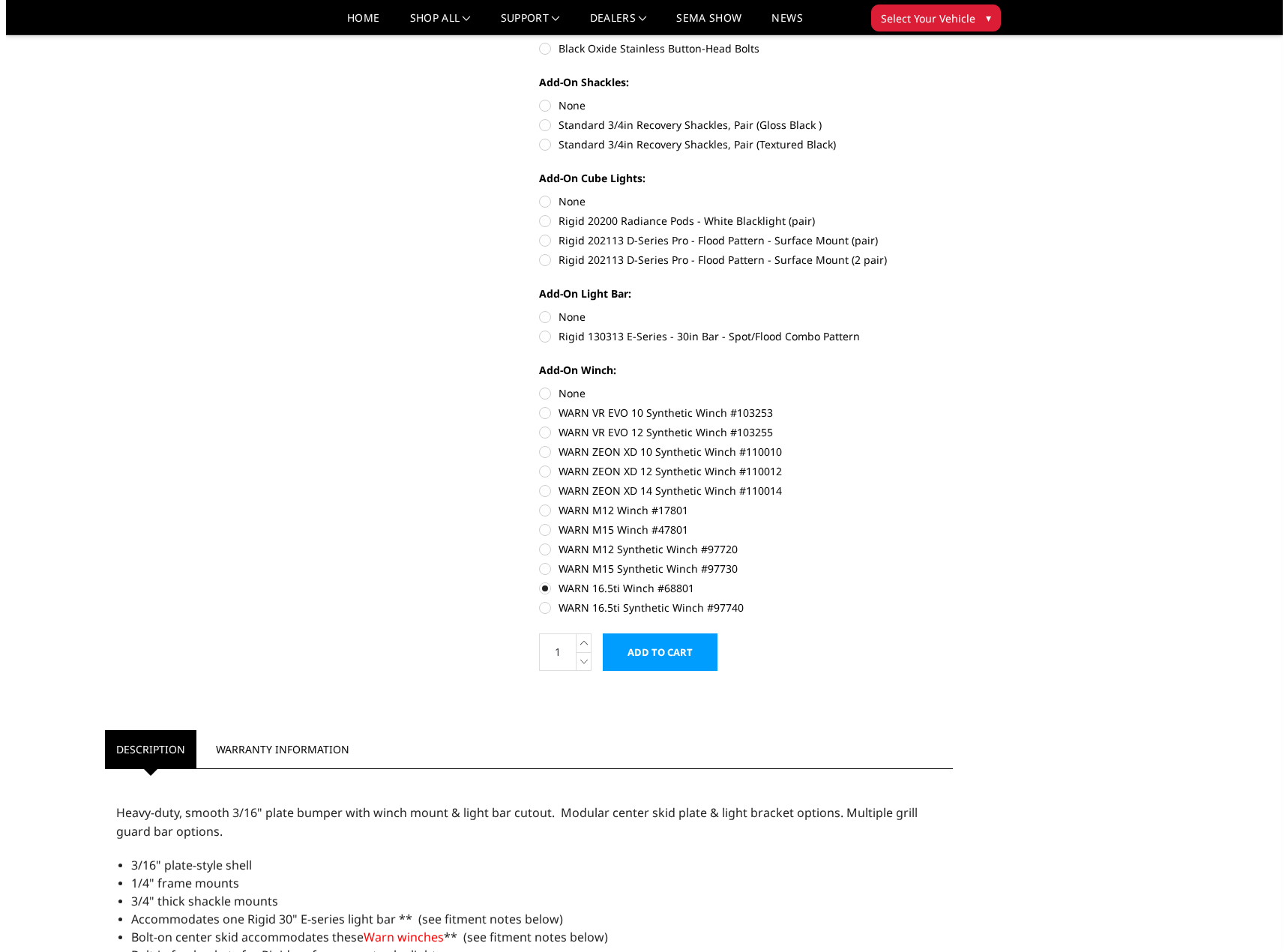
scroll to position [750, 0]
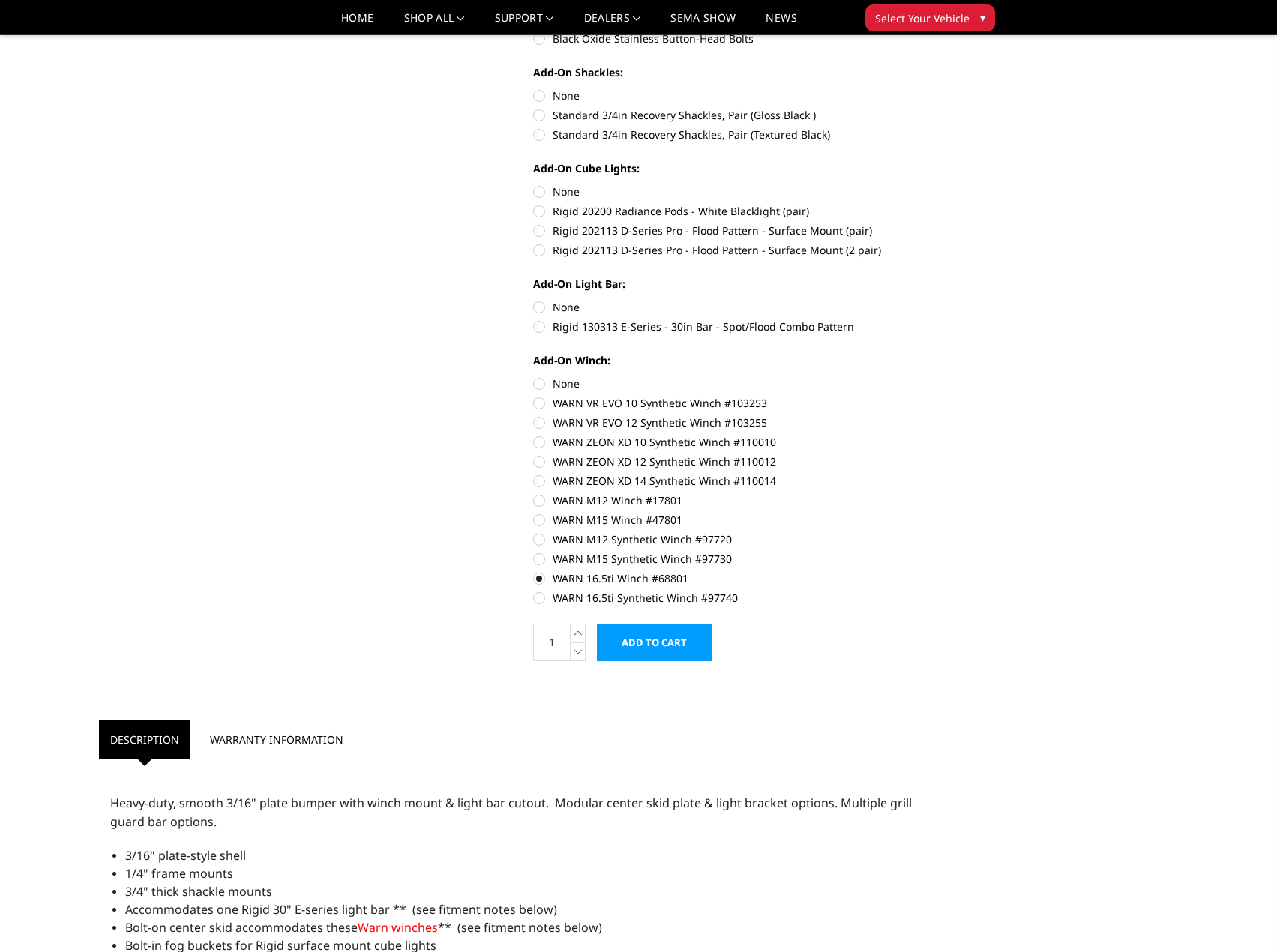
click at [677, 648] on input "Add to Cart" at bounding box center [654, 643] width 115 height 38
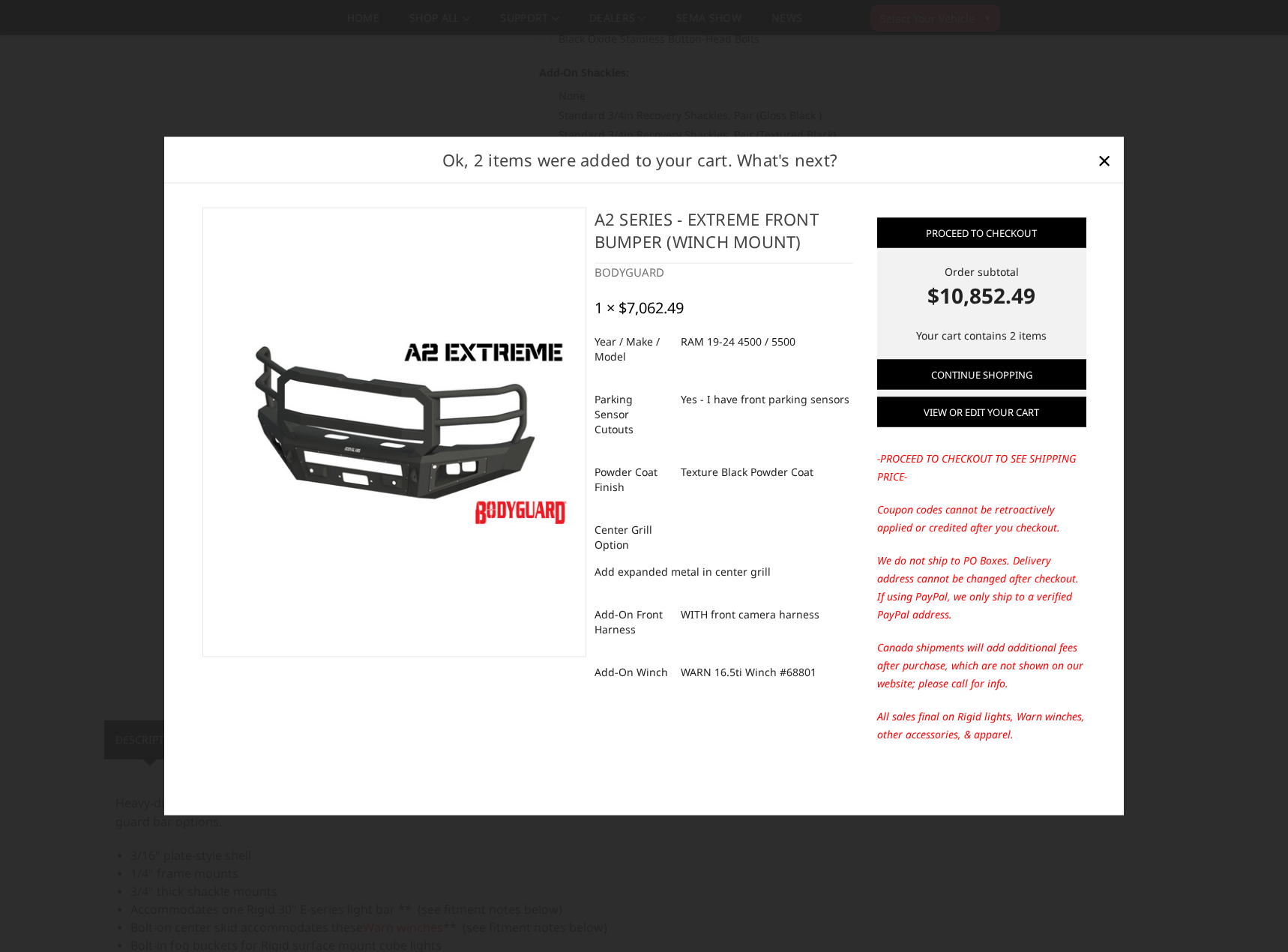
click at [972, 417] on link "View or edit your cart" at bounding box center [981, 413] width 209 height 30
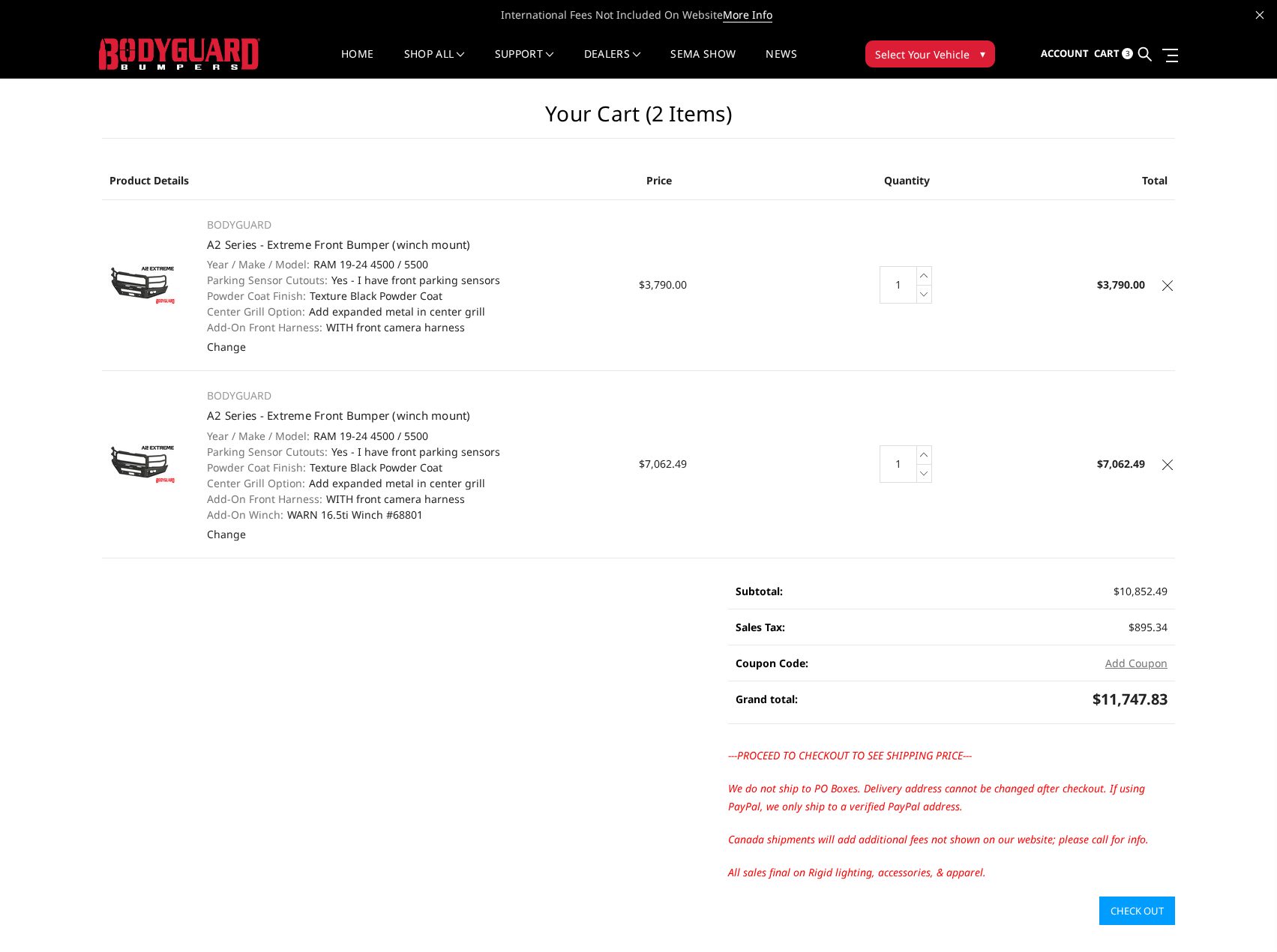
click at [1168, 288] on icon at bounding box center [1167, 286] width 11 height 11
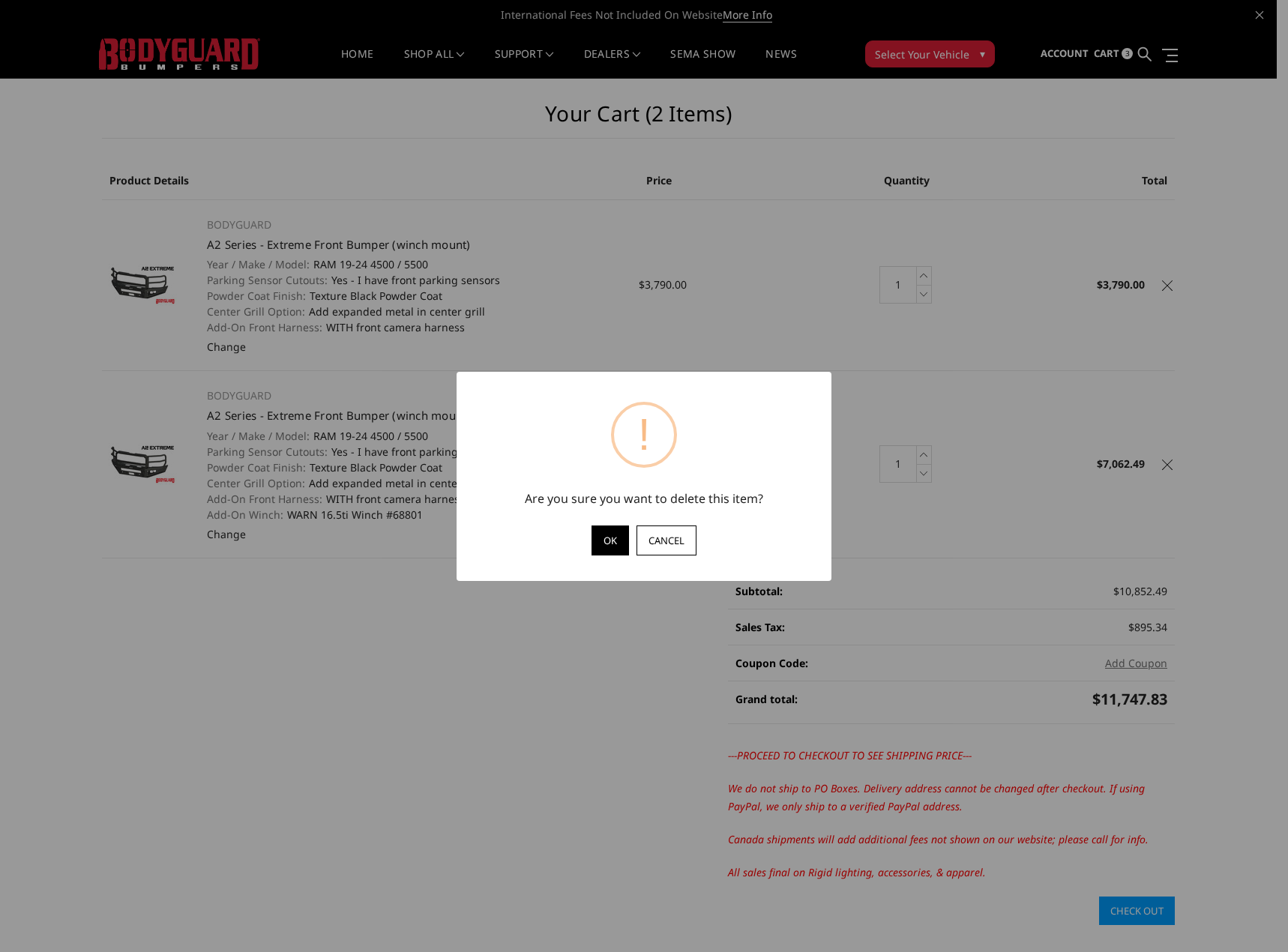
click at [617, 544] on button "OK" at bounding box center [610, 541] width 38 height 30
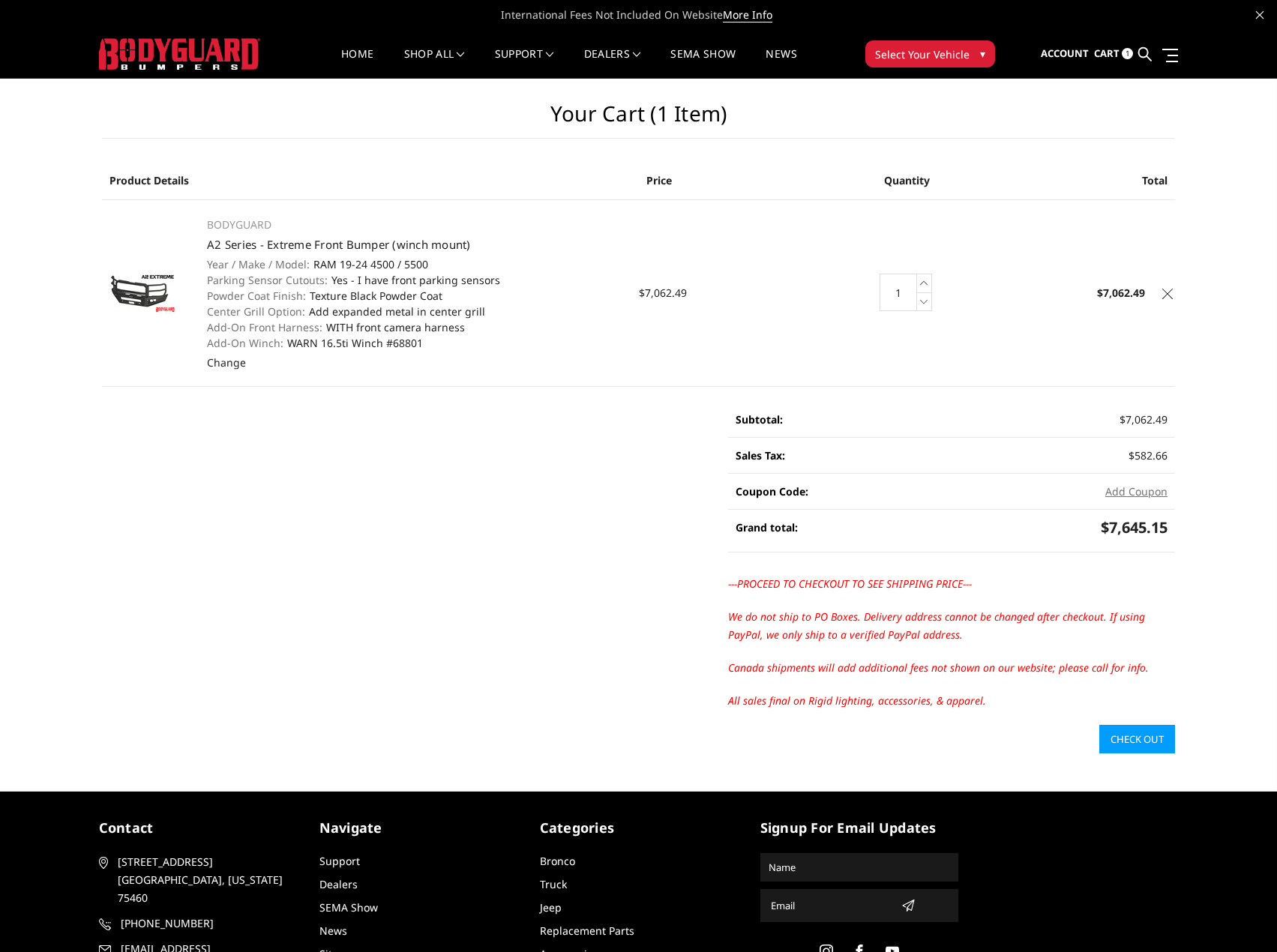
click at [1140, 736] on link "Check out" at bounding box center [1137, 740] width 76 height 29
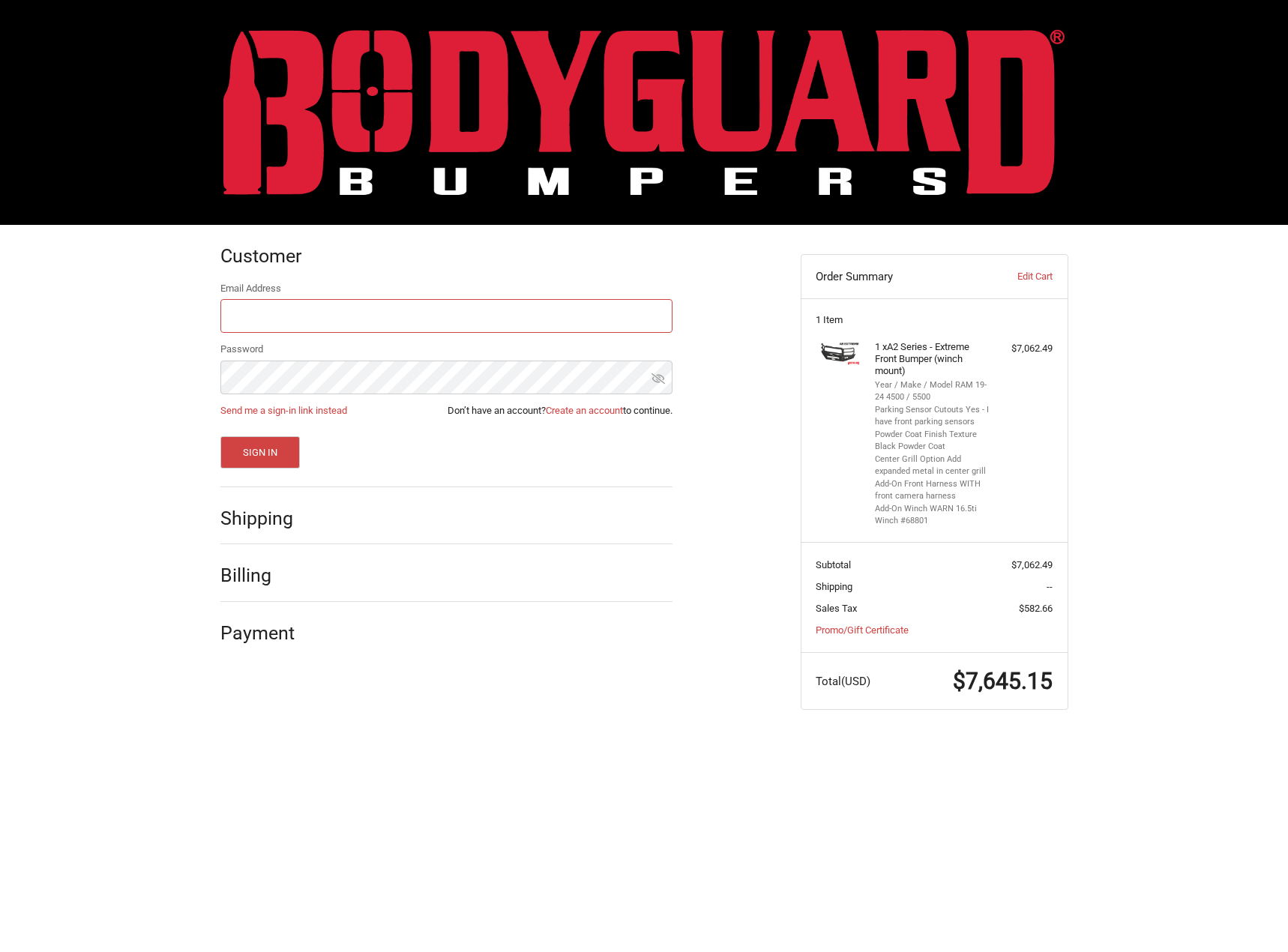
click at [406, 310] on input "Email Address" at bounding box center [446, 316] width 452 height 34
type input "[PERSON_NAME][EMAIL_ADDRESS][PERSON_NAME][DOMAIN_NAME][US_STATE]"
click at [221, 437] on button "Sign In" at bounding box center [261, 453] width 80 height 32
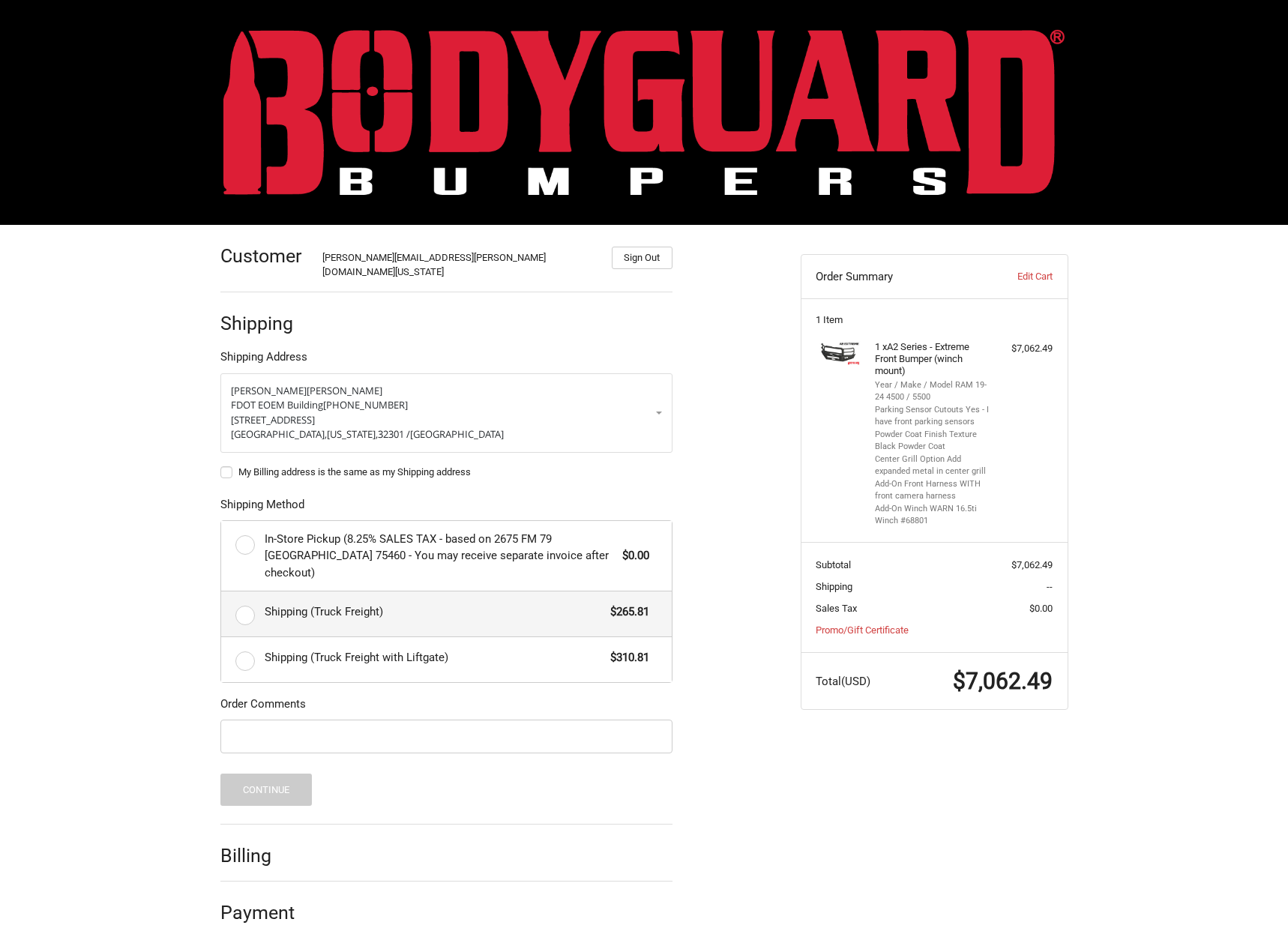
click at [246, 592] on label "Shipping (Truck Freight) $265.81" at bounding box center [446, 614] width 450 height 45
click at [222, 592] on input "Shipping (Truck Freight) $265.81" at bounding box center [221, 592] width 1 height 1
radio input "true"
